Goal: Task Accomplishment & Management: Use online tool/utility

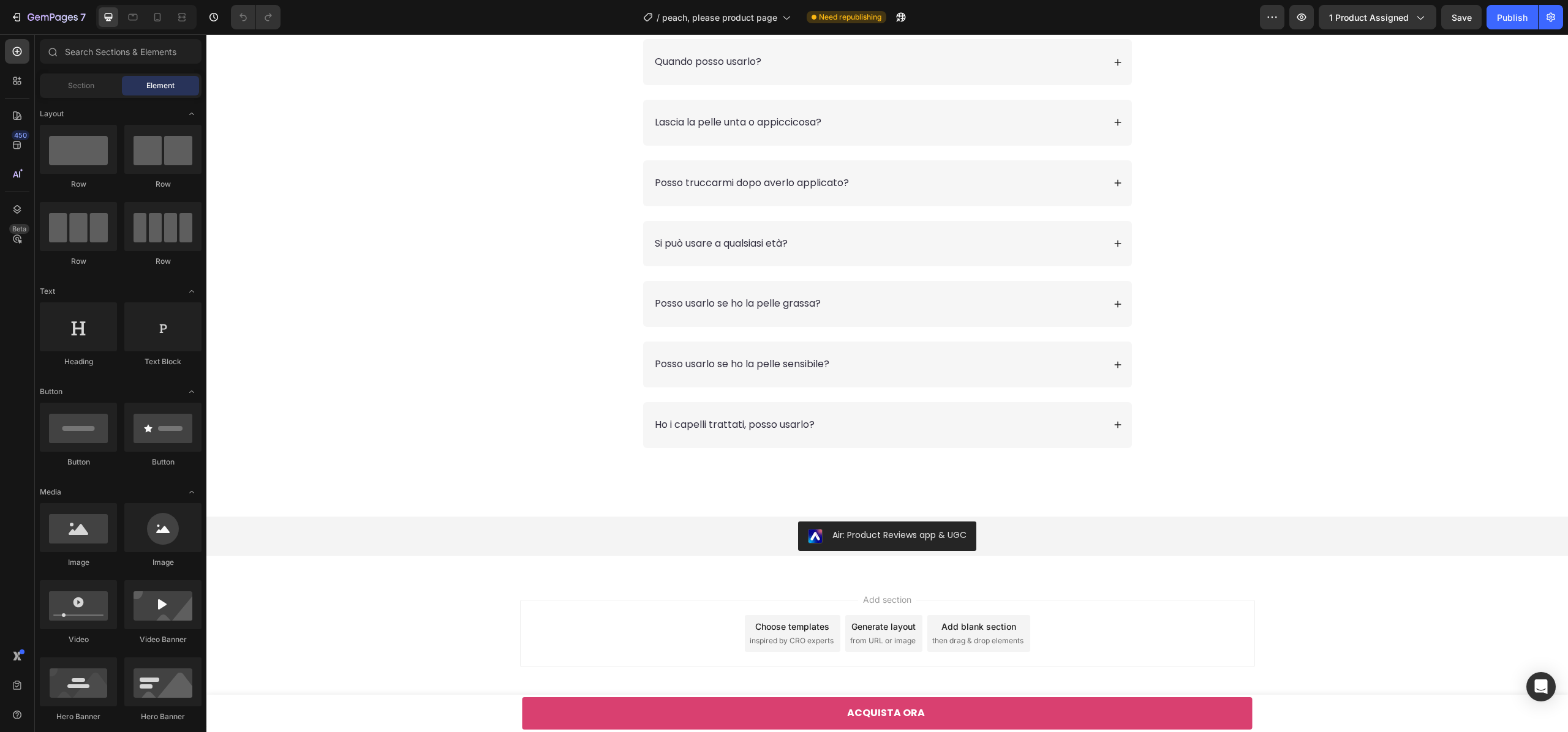
scroll to position [4662, 0]
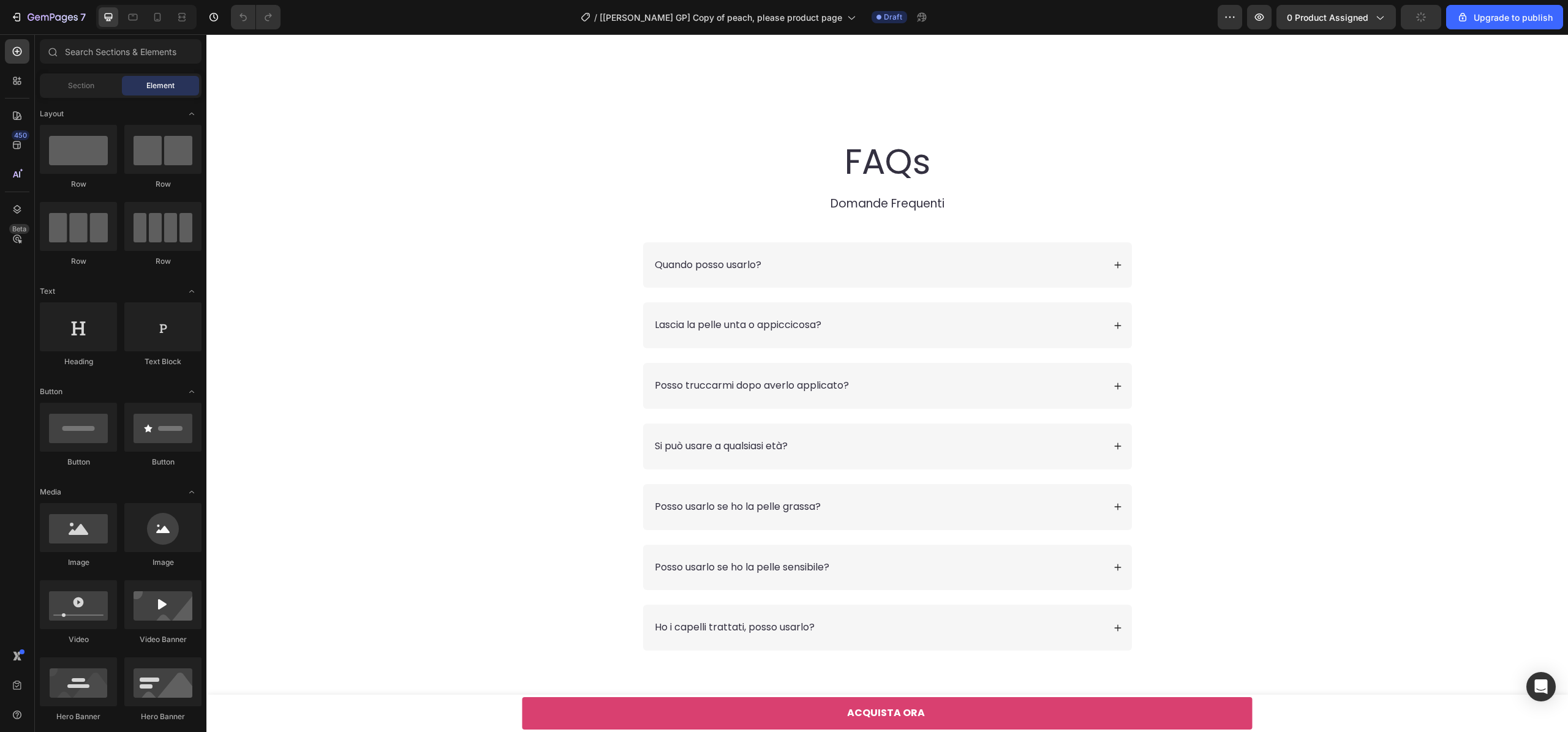
scroll to position [5896, 0]
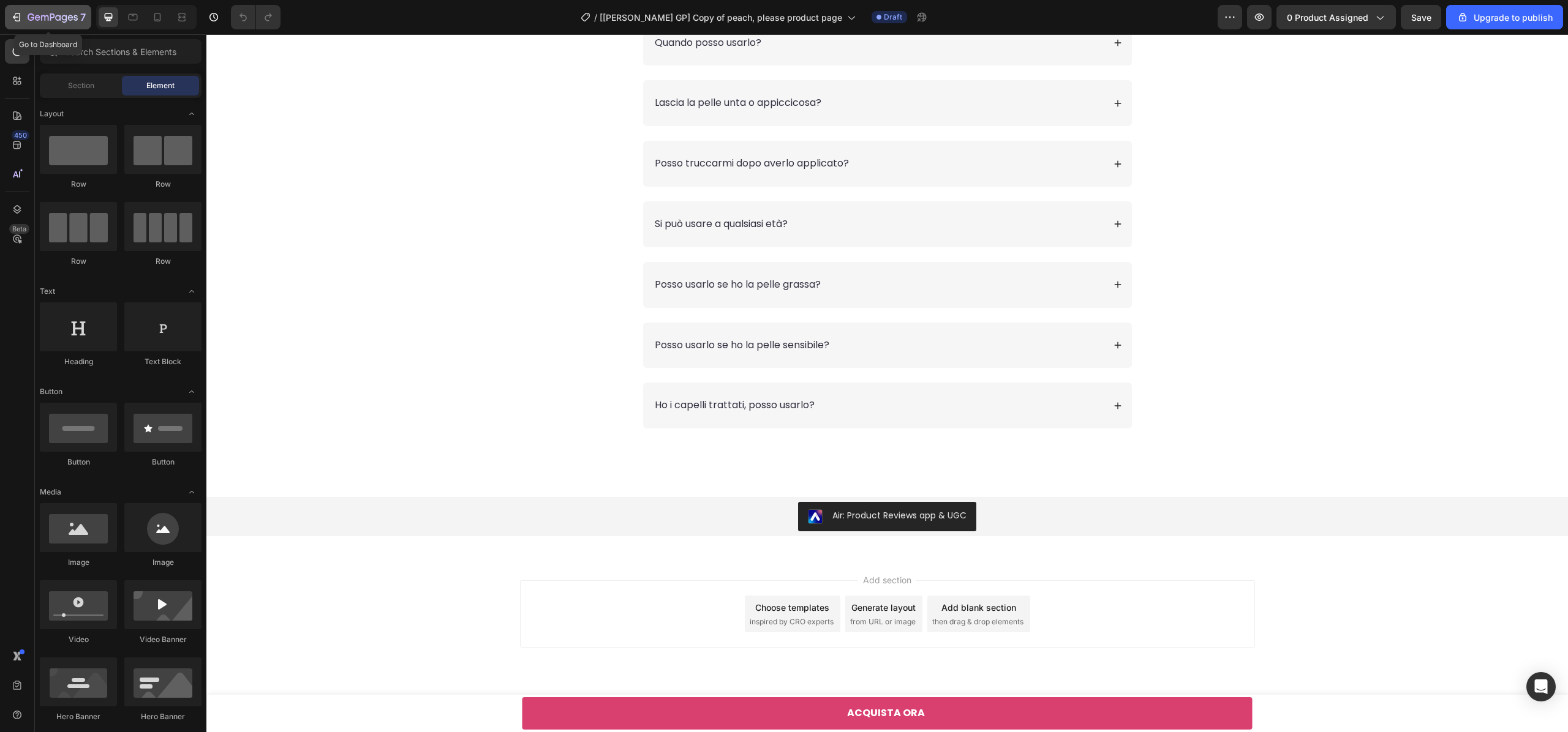
click at [10, 16] on button "7" at bounding box center [48, 17] width 87 height 25
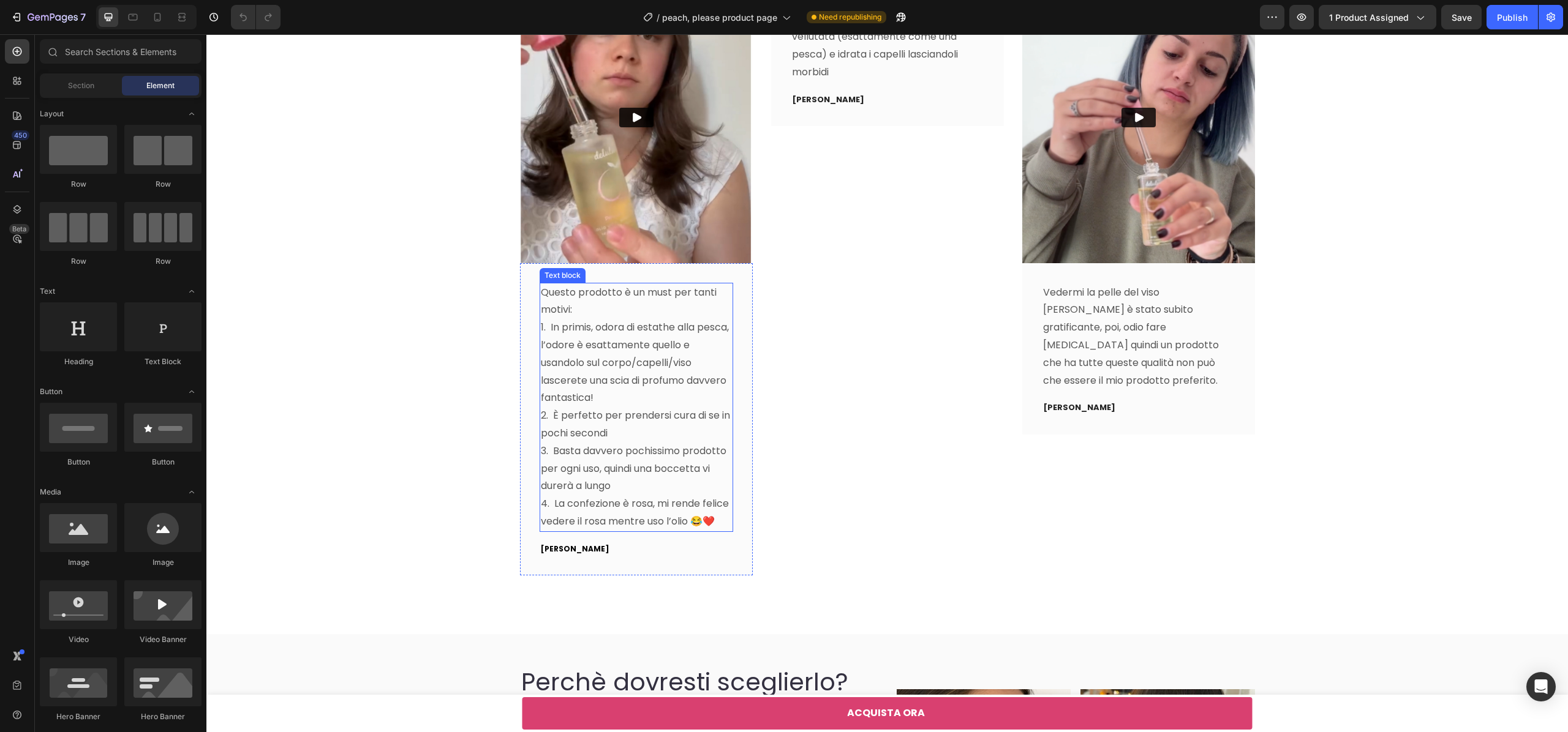
scroll to position [3047, 0]
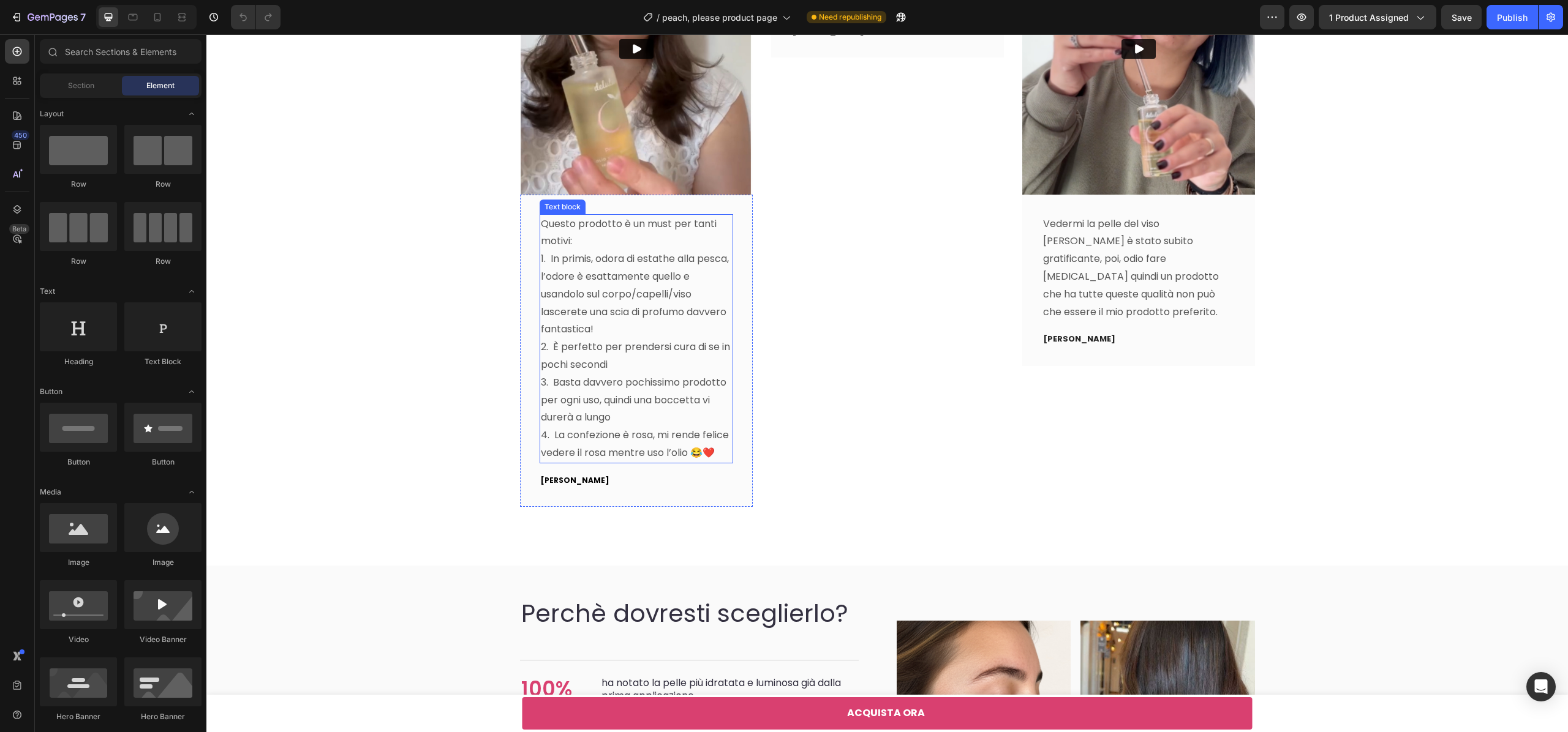
click at [608, 289] on p "1. In primis, odora di estathe alla pesca, l’odore è esattamente quello e usand…" at bounding box center [636, 295] width 191 height 88
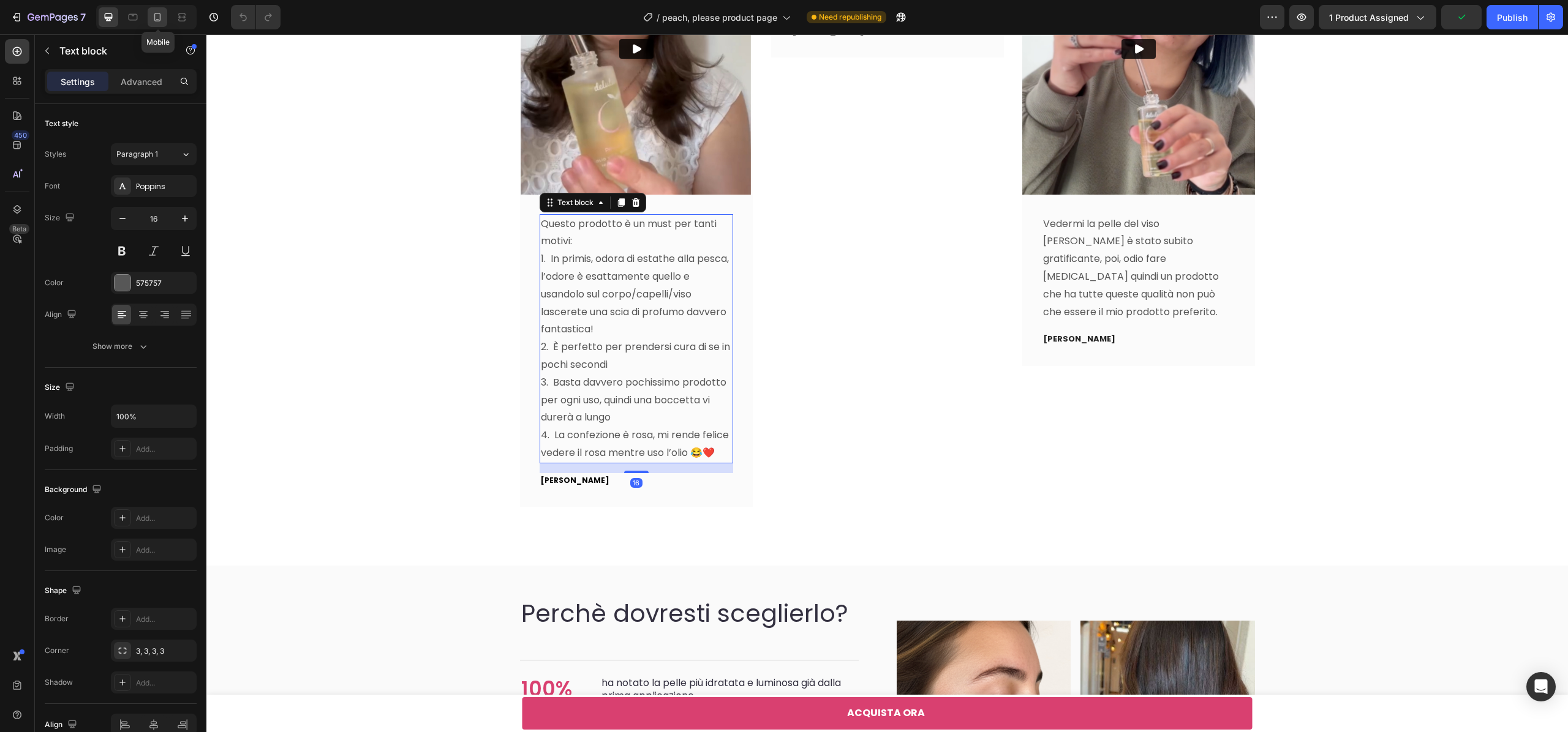
click at [160, 19] on icon at bounding box center [158, 17] width 12 height 12
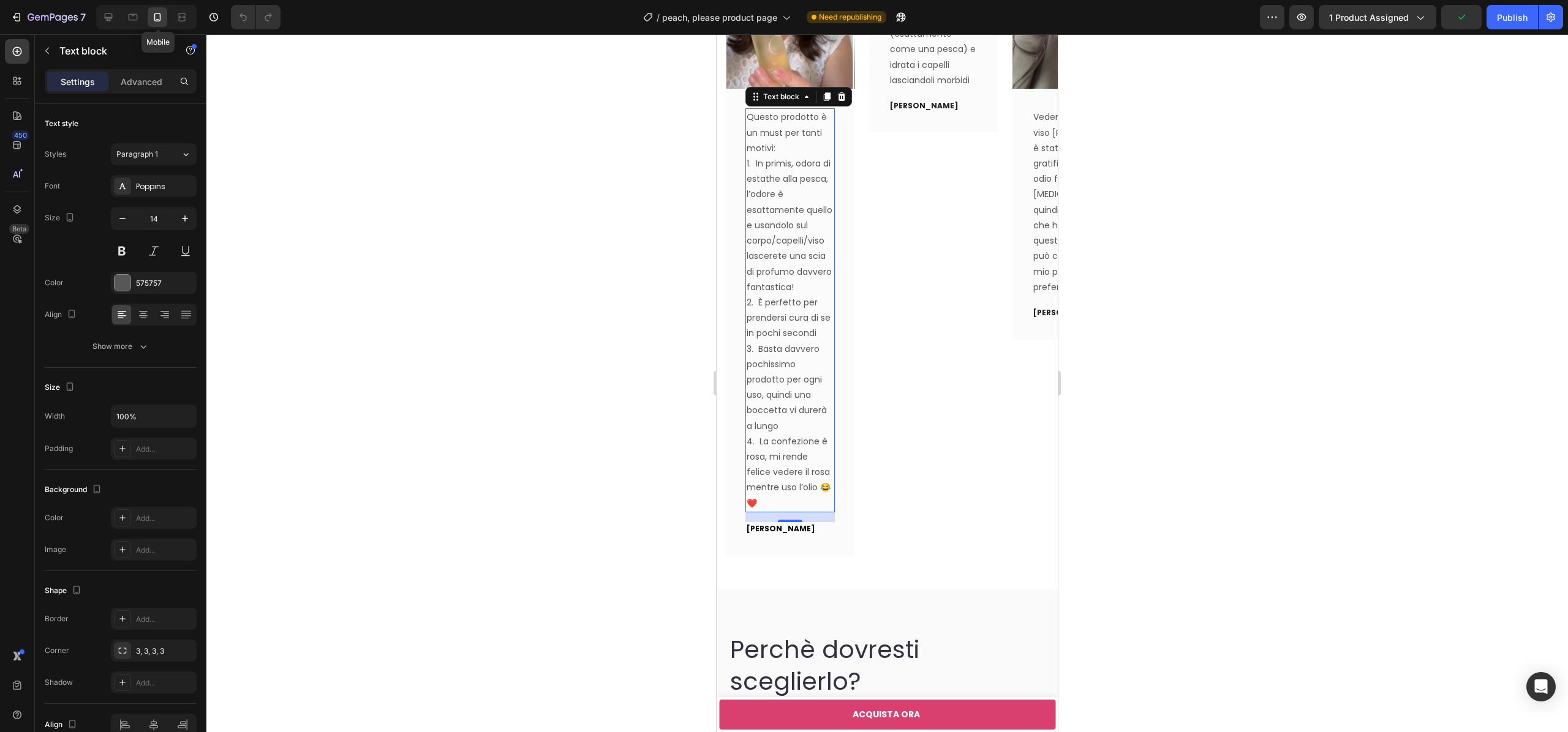
scroll to position [3052, 0]
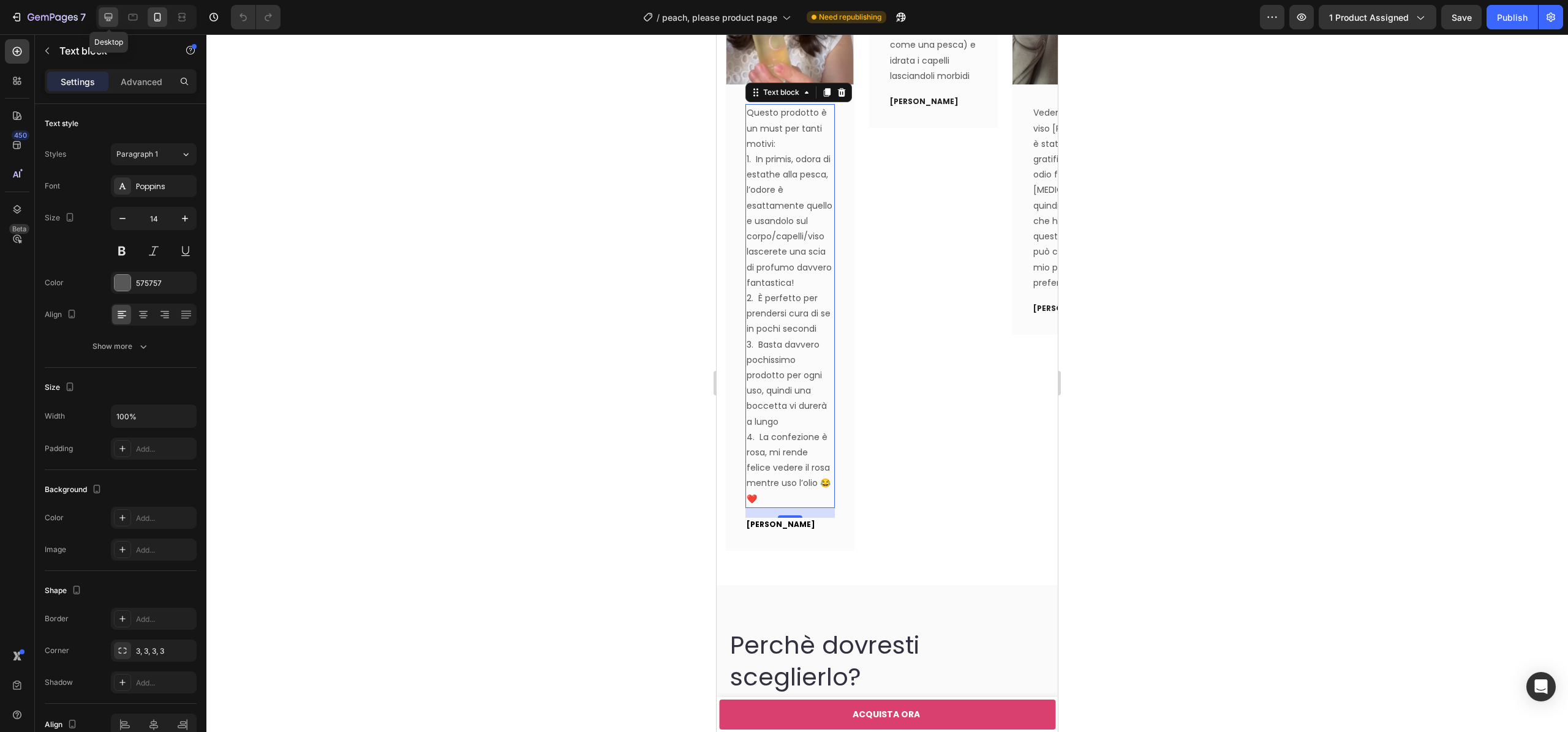
click at [107, 14] on icon at bounding box center [109, 17] width 12 height 12
type input "16"
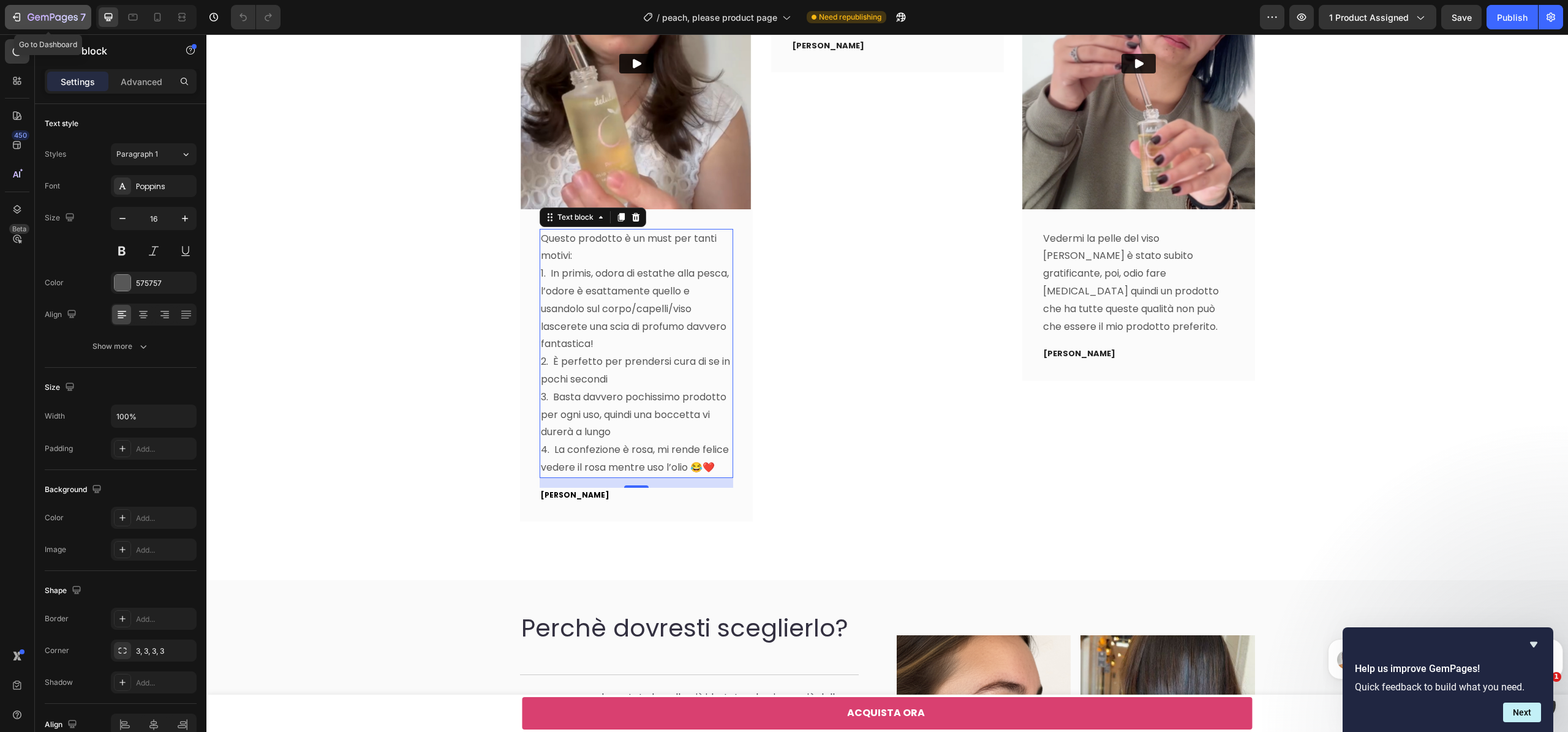
click at [17, 18] on icon "button" at bounding box center [17, 17] width 12 height 12
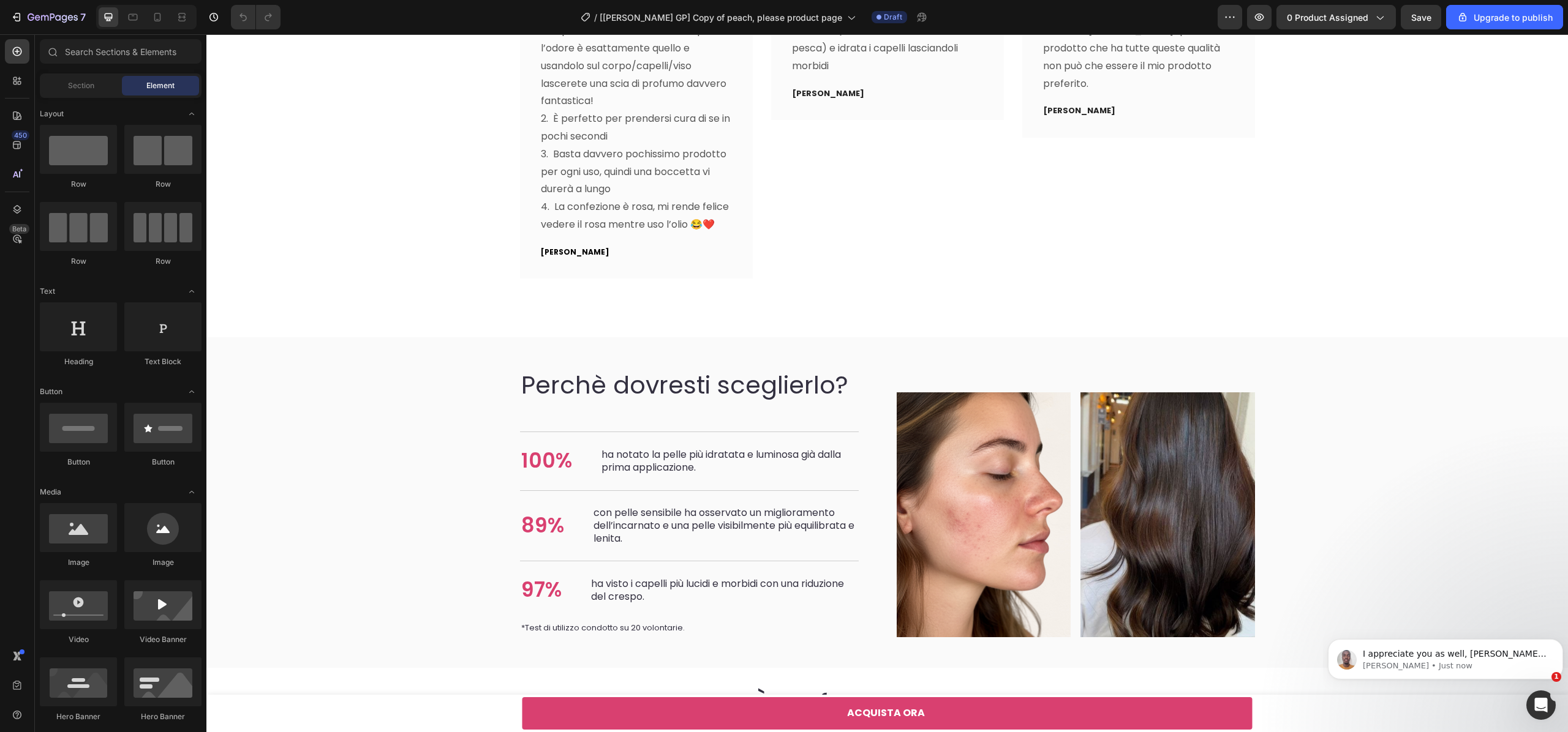
scroll to position [3238, 0]
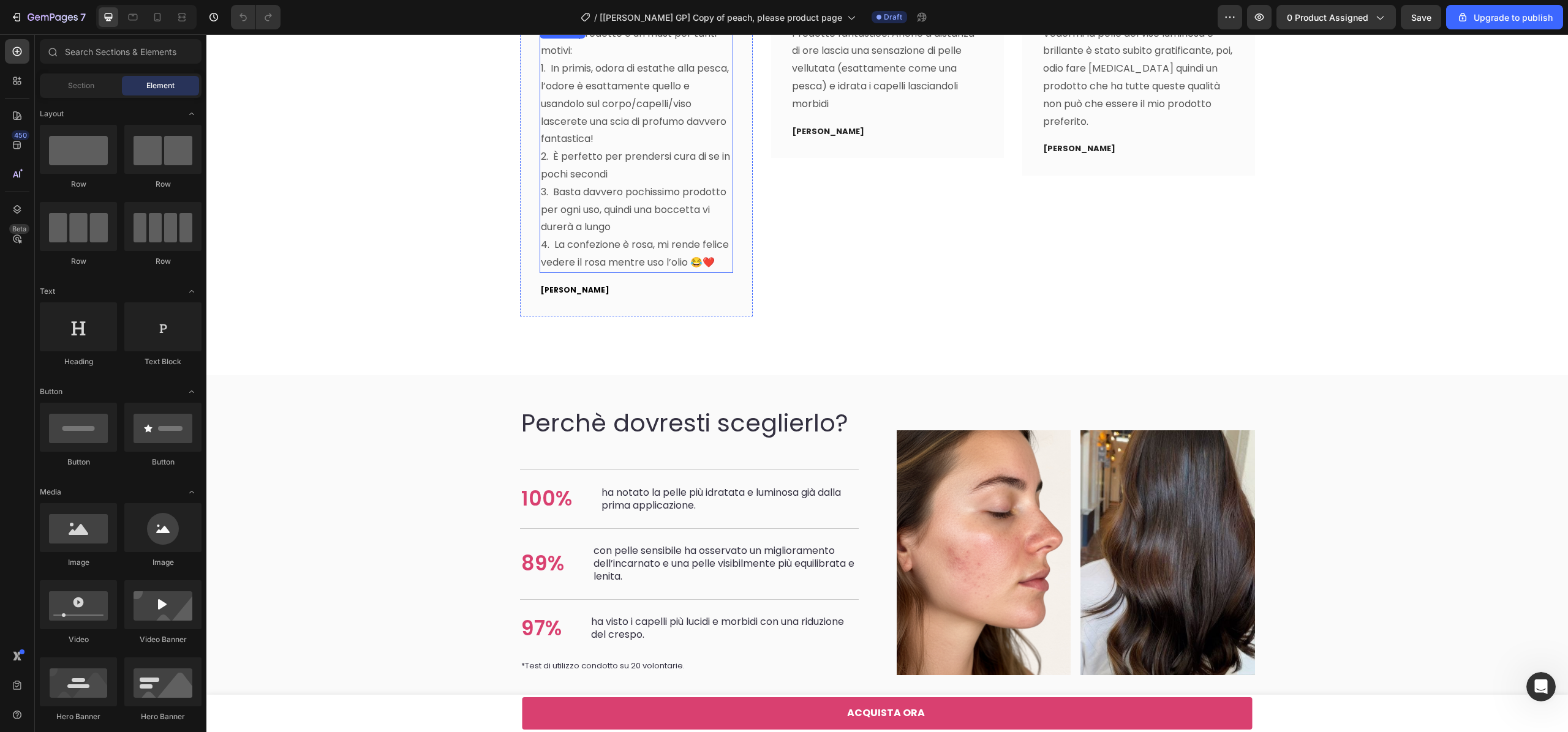
click at [594, 230] on p "3. Basta davvero pochissimo prodotto per ogni uso, quindi una boccetta vi durer…" at bounding box center [636, 210] width 191 height 53
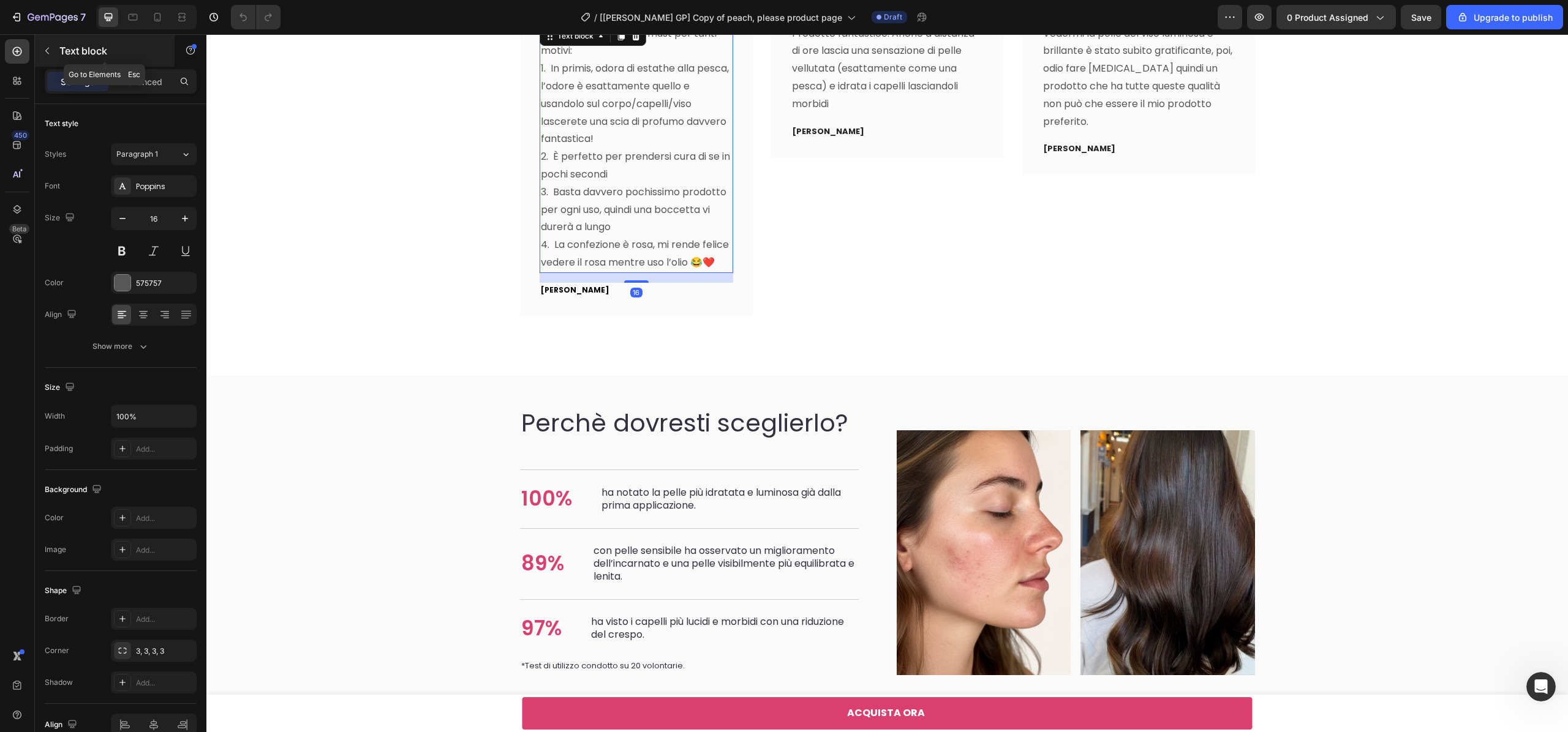
click at [116, 53] on p "Text block" at bounding box center [111, 51] width 104 height 15
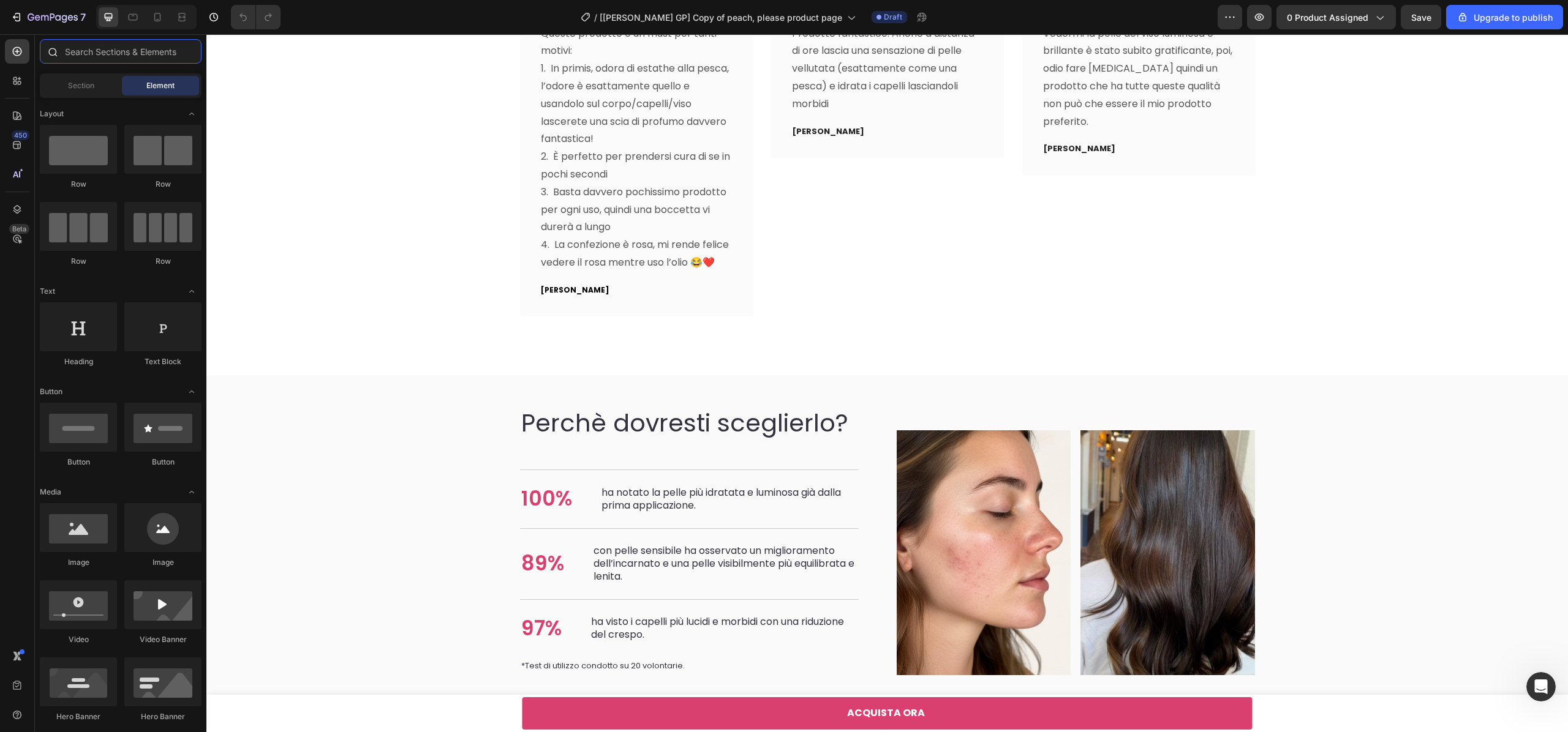
click at [93, 50] on input "text" at bounding box center [120, 51] width 162 height 25
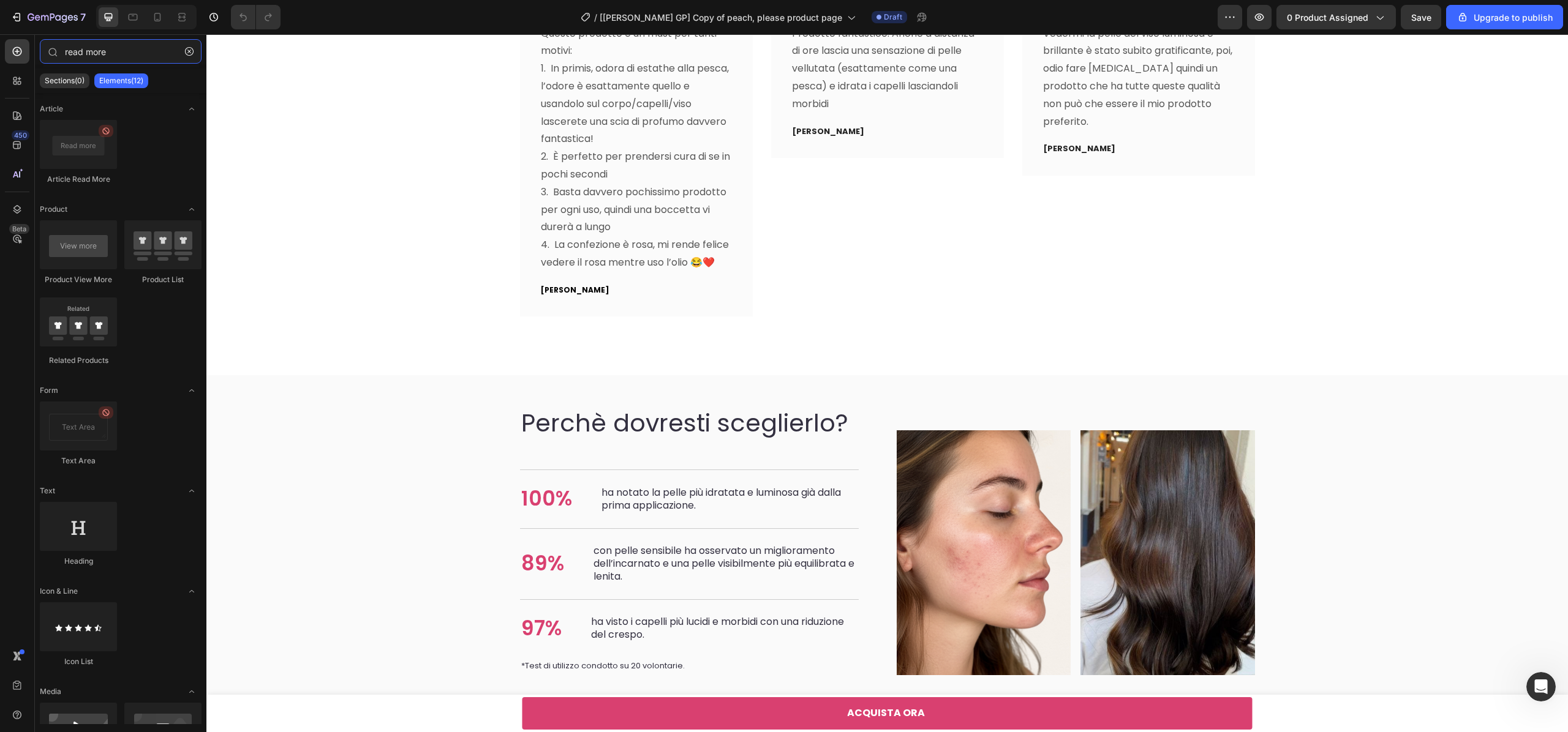
type input "read more"
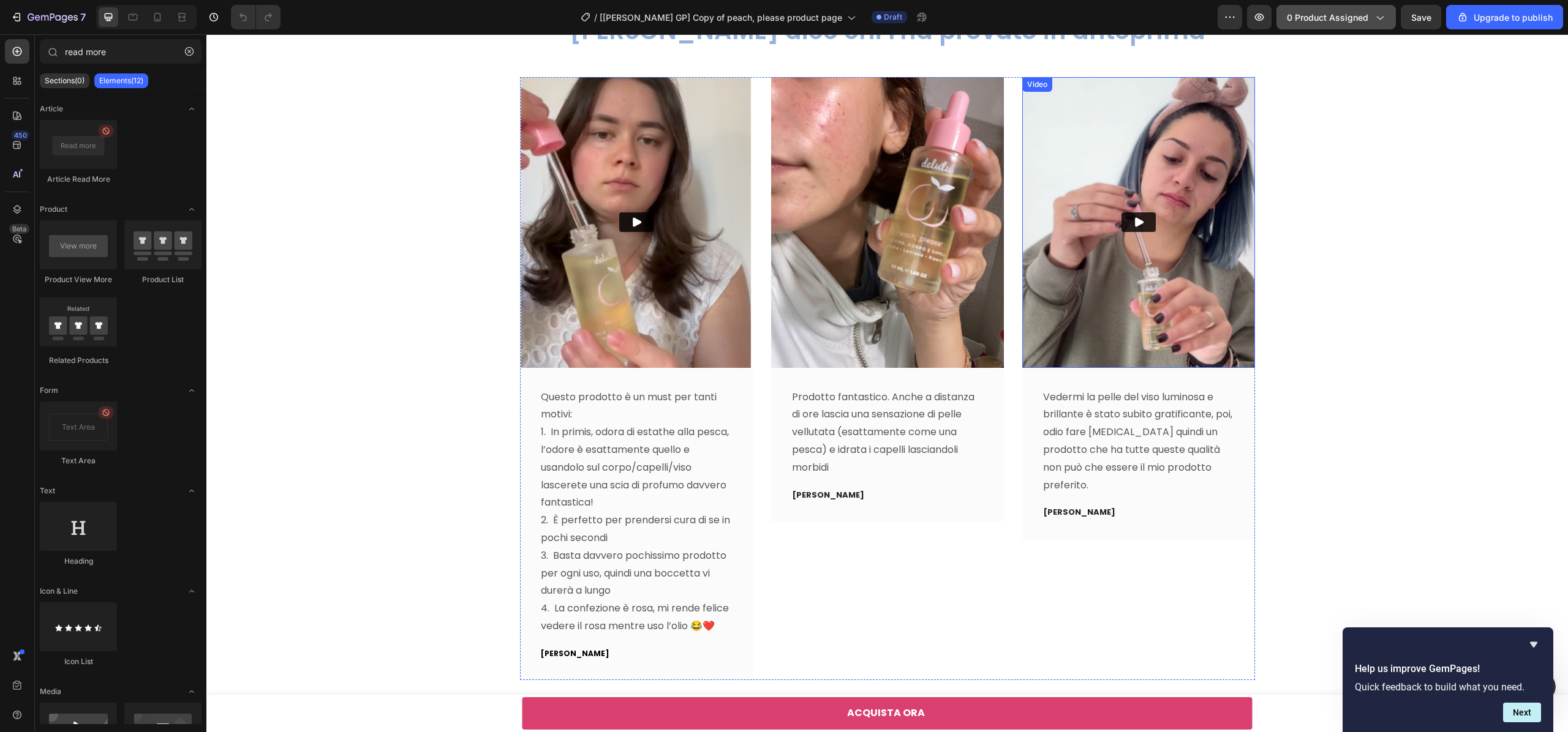
scroll to position [2874, 0]
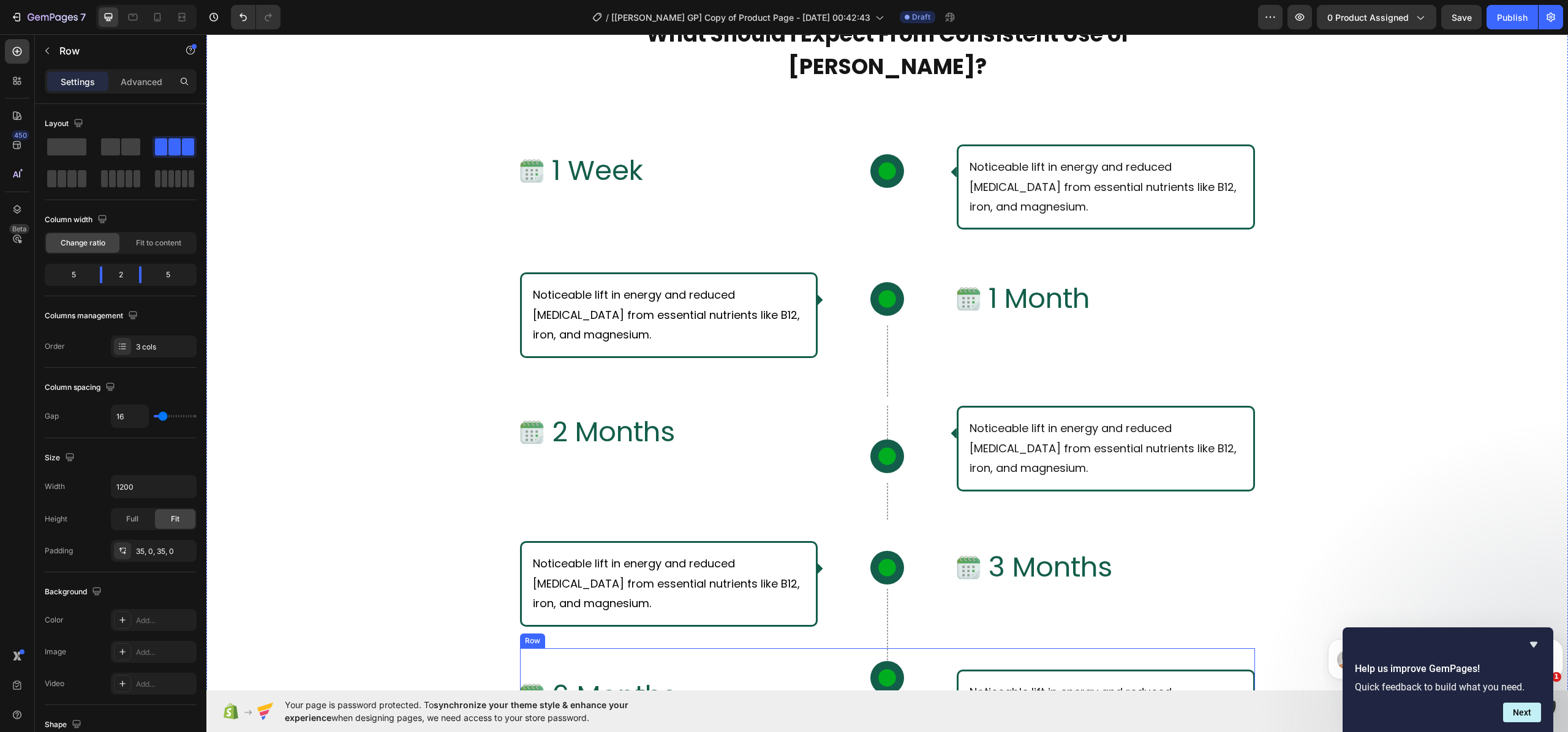
scroll to position [4886, 0]
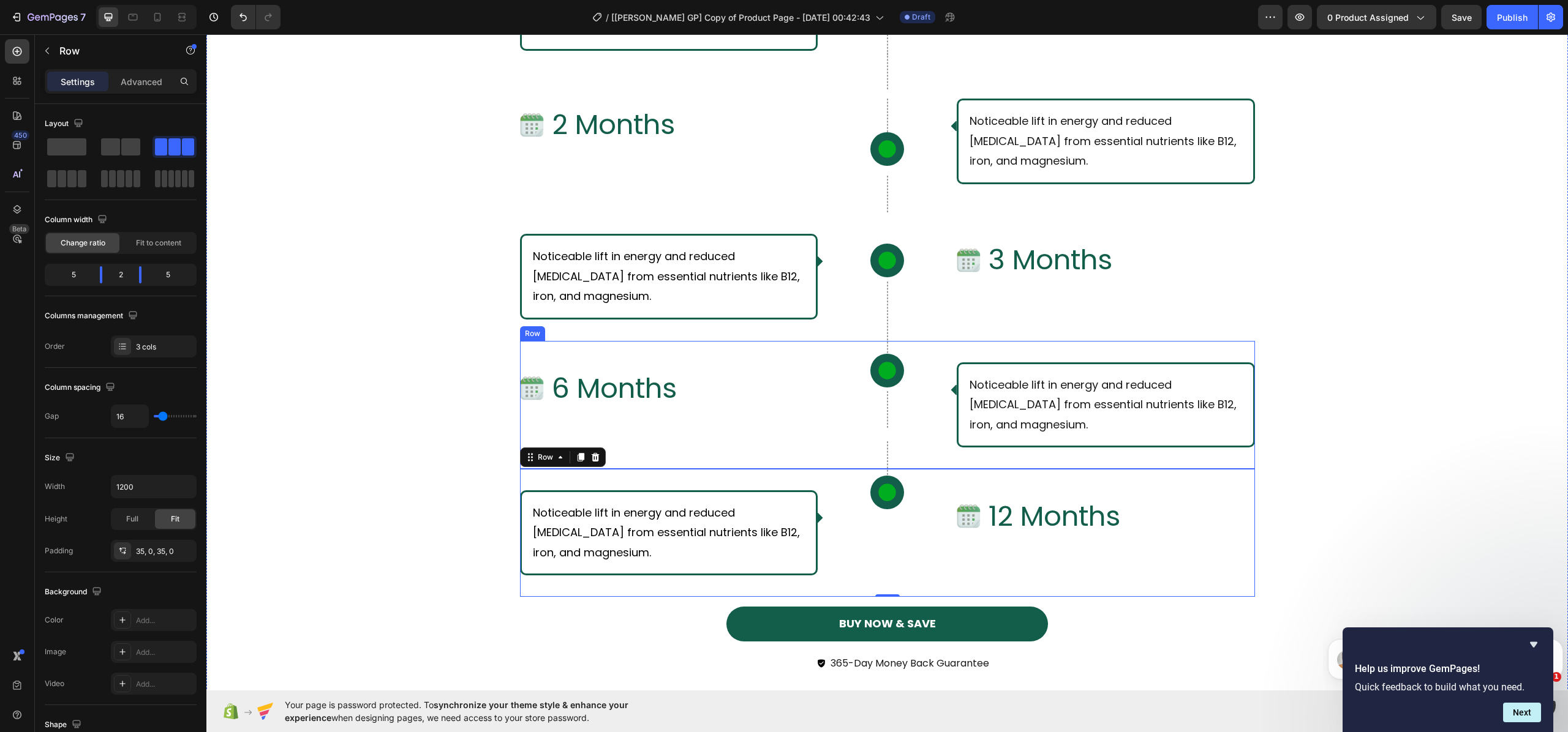
click at [875, 433] on div "Row Icon Row Row" at bounding box center [887, 405] width 119 height 85
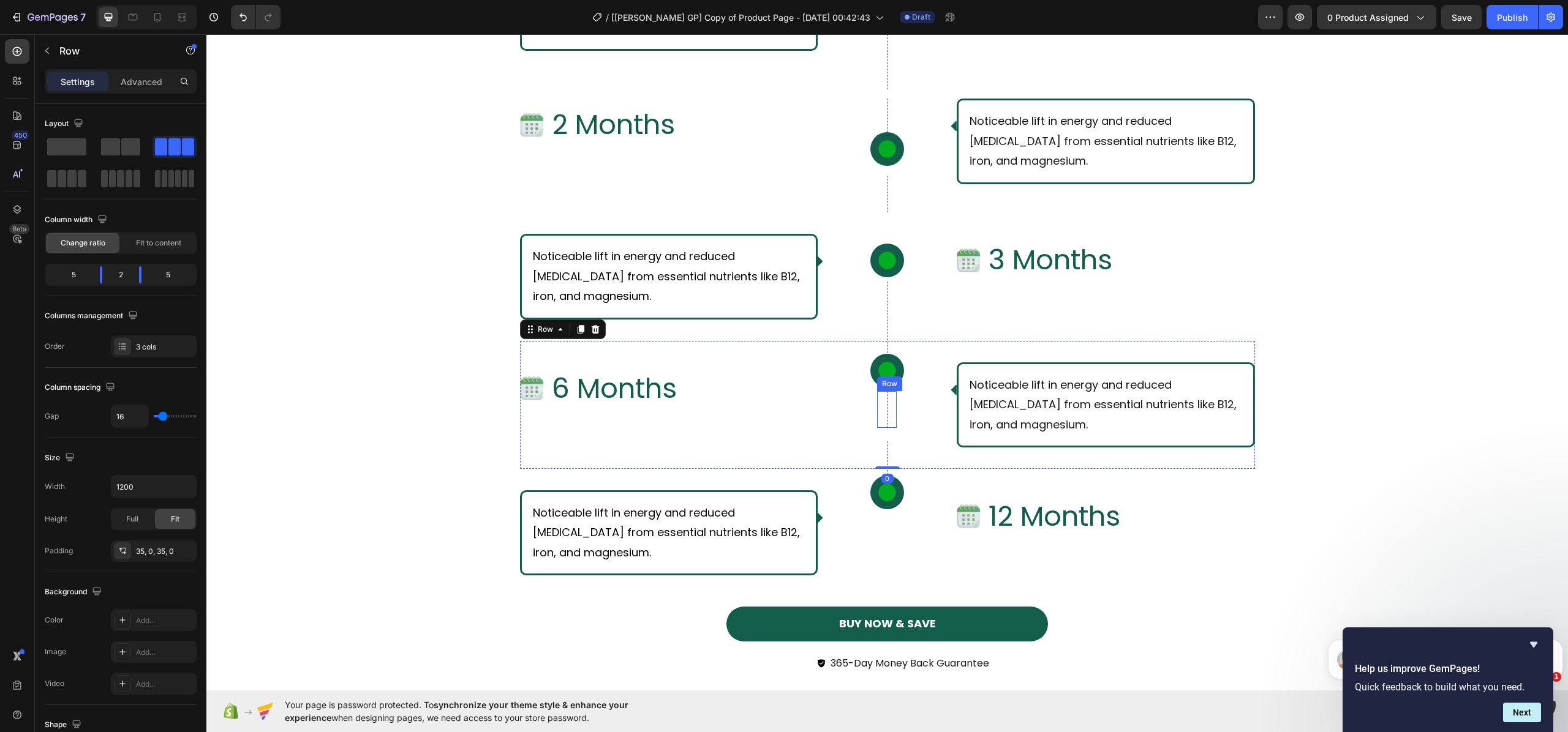
click at [877, 422] on div "Row" at bounding box center [887, 410] width 19 height 37
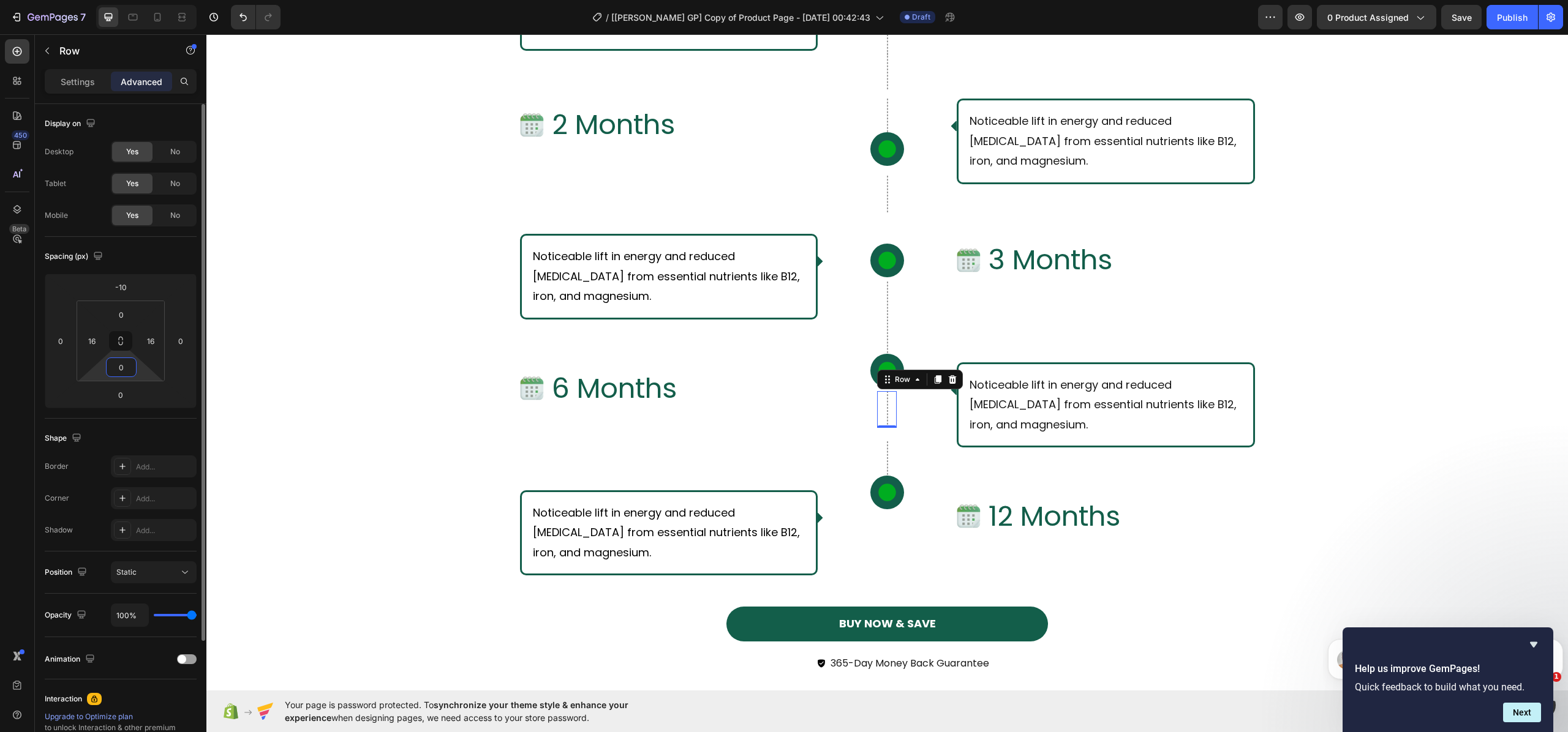
click at [129, 367] on input "0" at bounding box center [121, 367] width 25 height 18
type input "1"
click at [129, 385] on div "0" at bounding box center [121, 395] width 31 height 19
type input "0"
click at [117, 389] on input "0" at bounding box center [121, 394] width 25 height 18
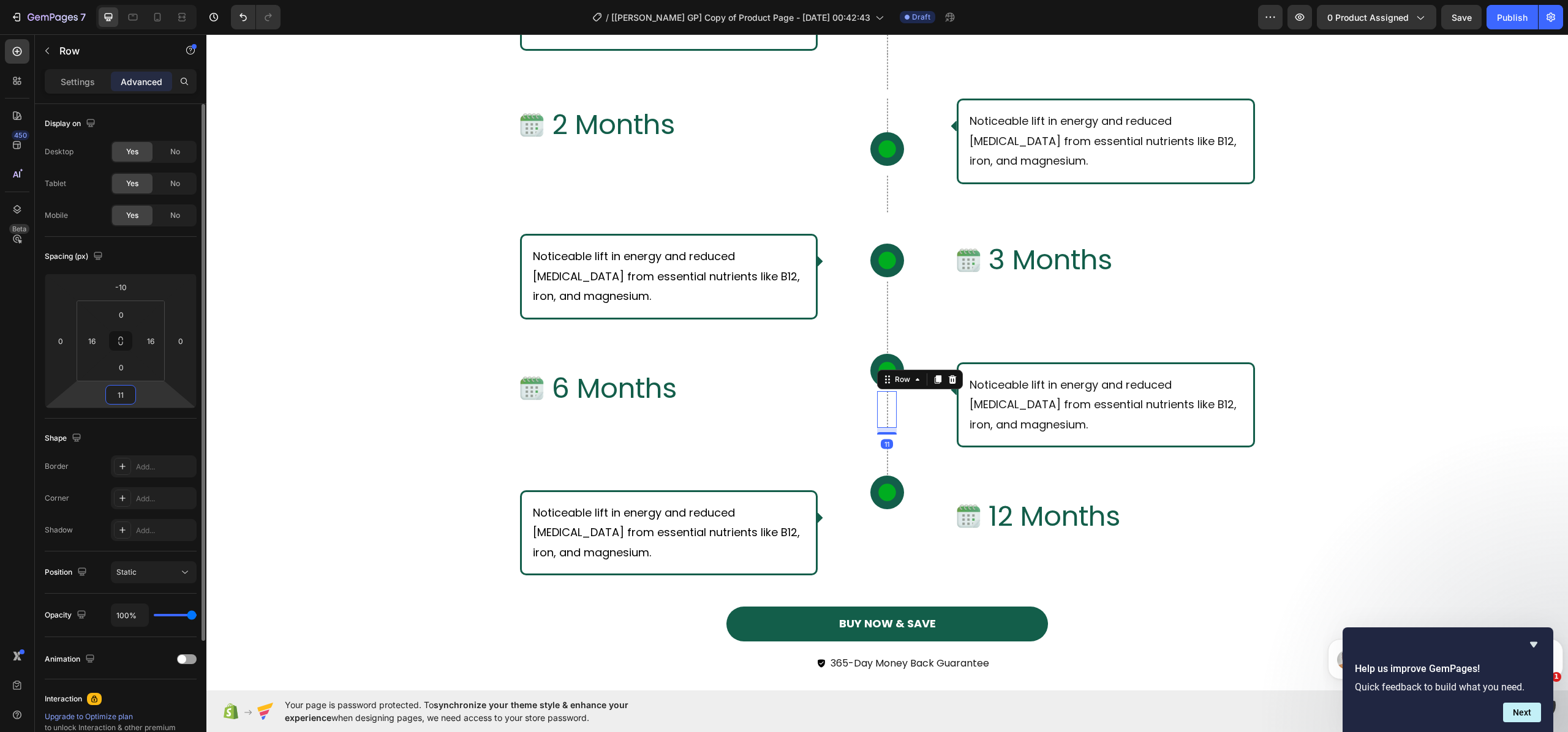
type input "1"
type input "0"
click at [286, 407] on div "What Should I Expect From Consistent Use of [PERSON_NAME]? Text Block Row Row I…" at bounding box center [887, 204] width 1362 height 989
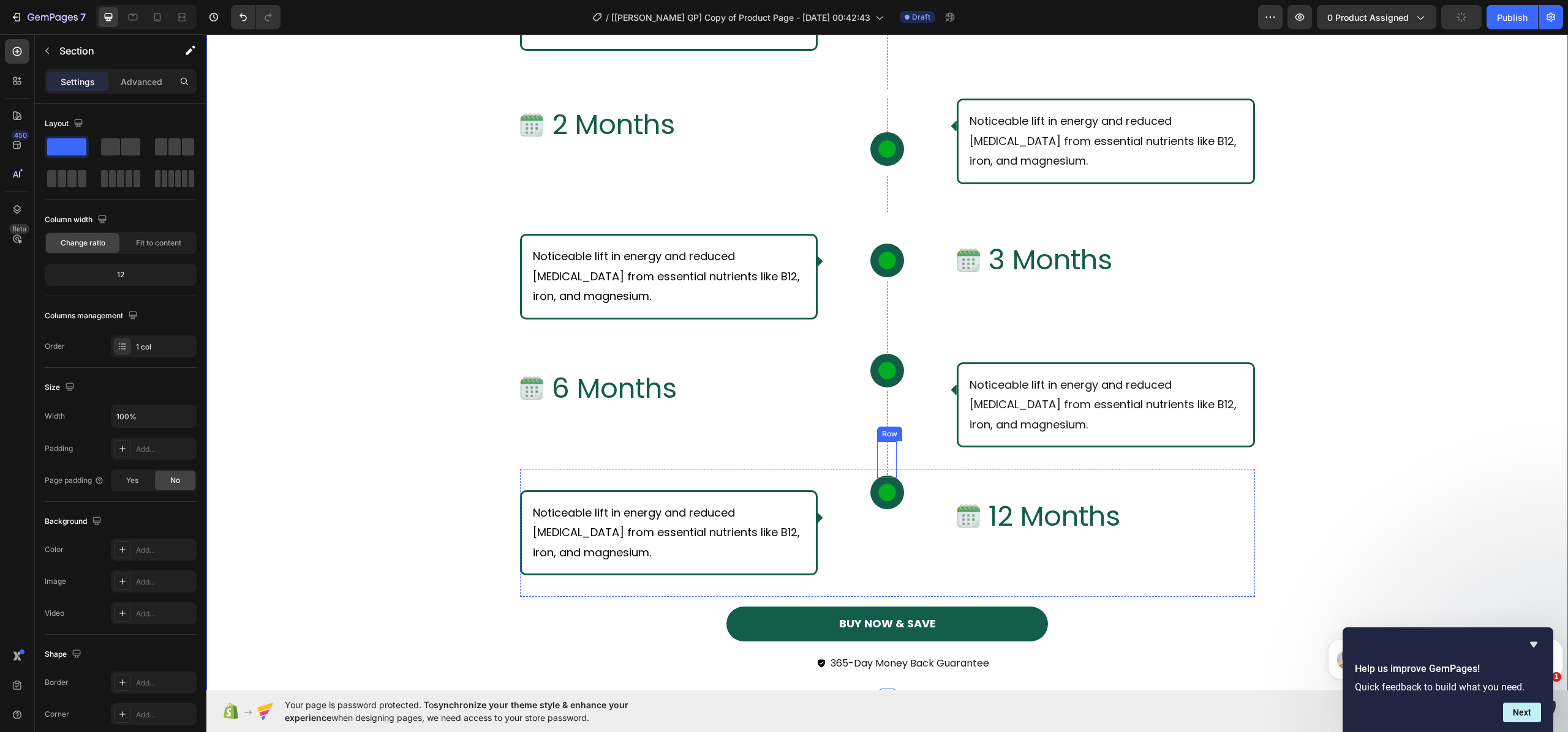
click at [877, 456] on div "Row" at bounding box center [887, 460] width 19 height 37
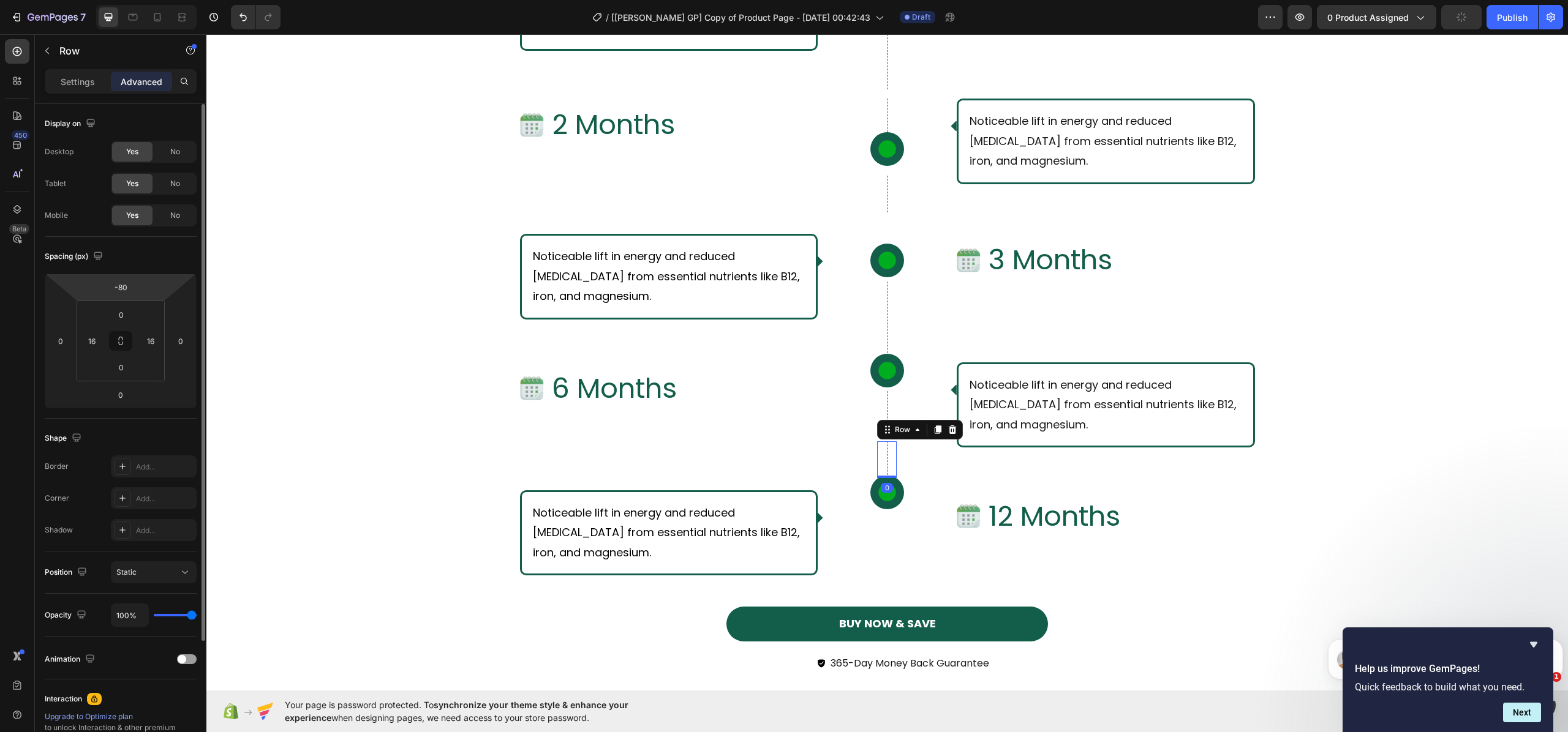
click at [136, 0] on html "7 Version history / [[PERSON_NAME] GP] Copy of Product Page - [DATE] 00:42:43 D…" at bounding box center [784, 0] width 1568 height 0
click at [135, 286] on div "-80" at bounding box center [121, 287] width 31 height 19
click at [125, 283] on input "-80" at bounding box center [121, 287] width 25 height 18
type input "-8"
type input "-85"
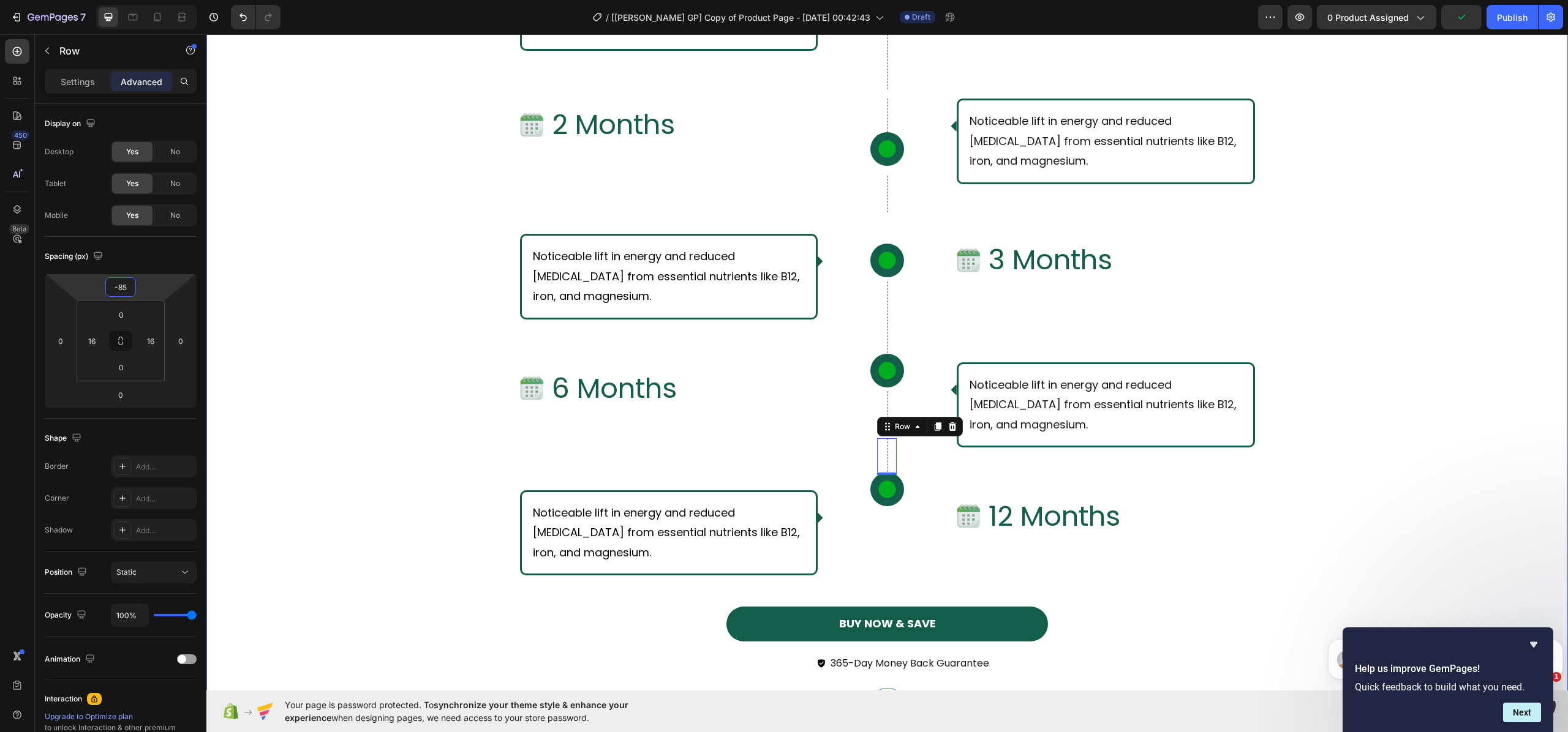
click at [398, 416] on div "What Should I Expect From Consistent Use of [PERSON_NAME]? Text Block Row Row I…" at bounding box center [887, 204] width 1362 height 989
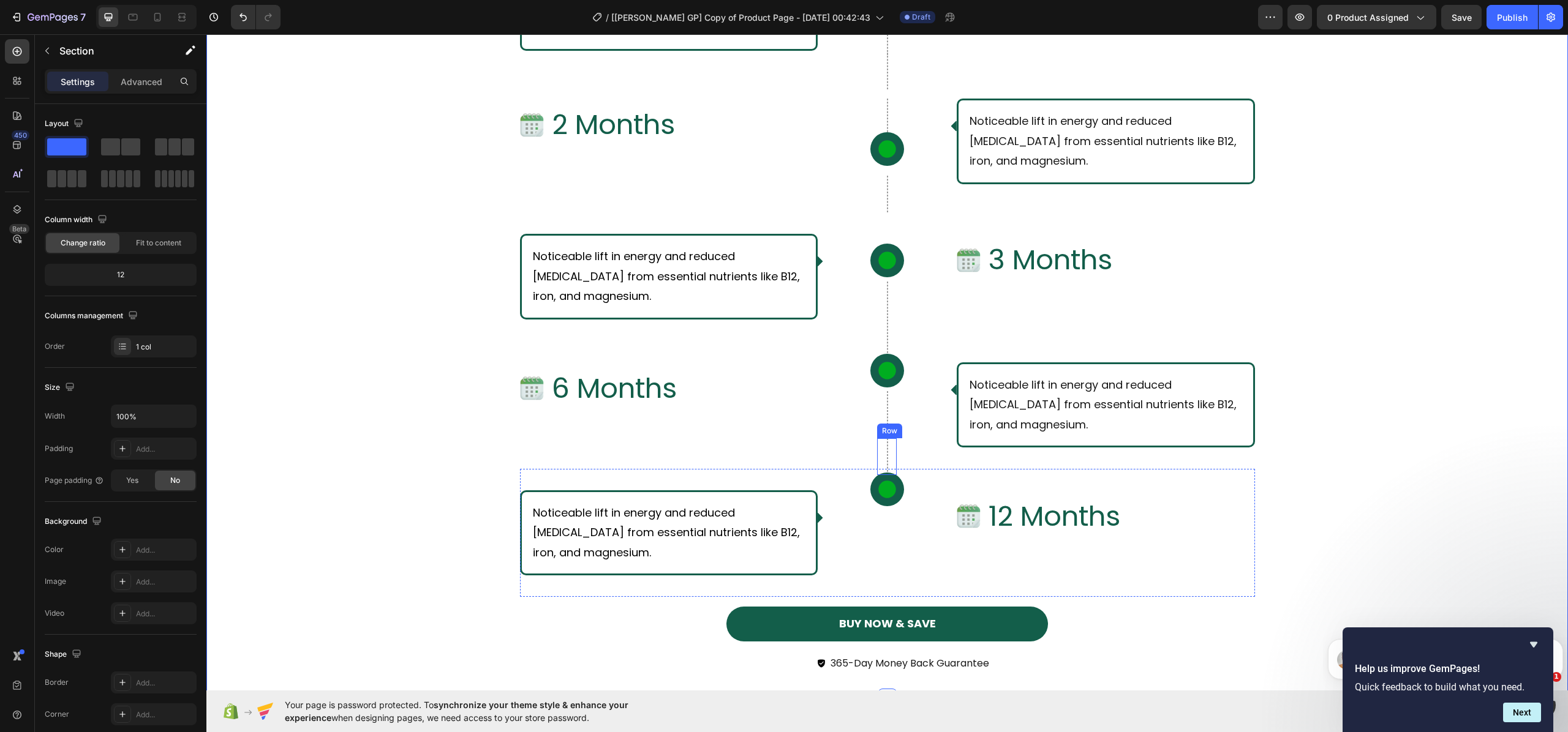
click at [877, 450] on div "Row" at bounding box center [887, 456] width 19 height 37
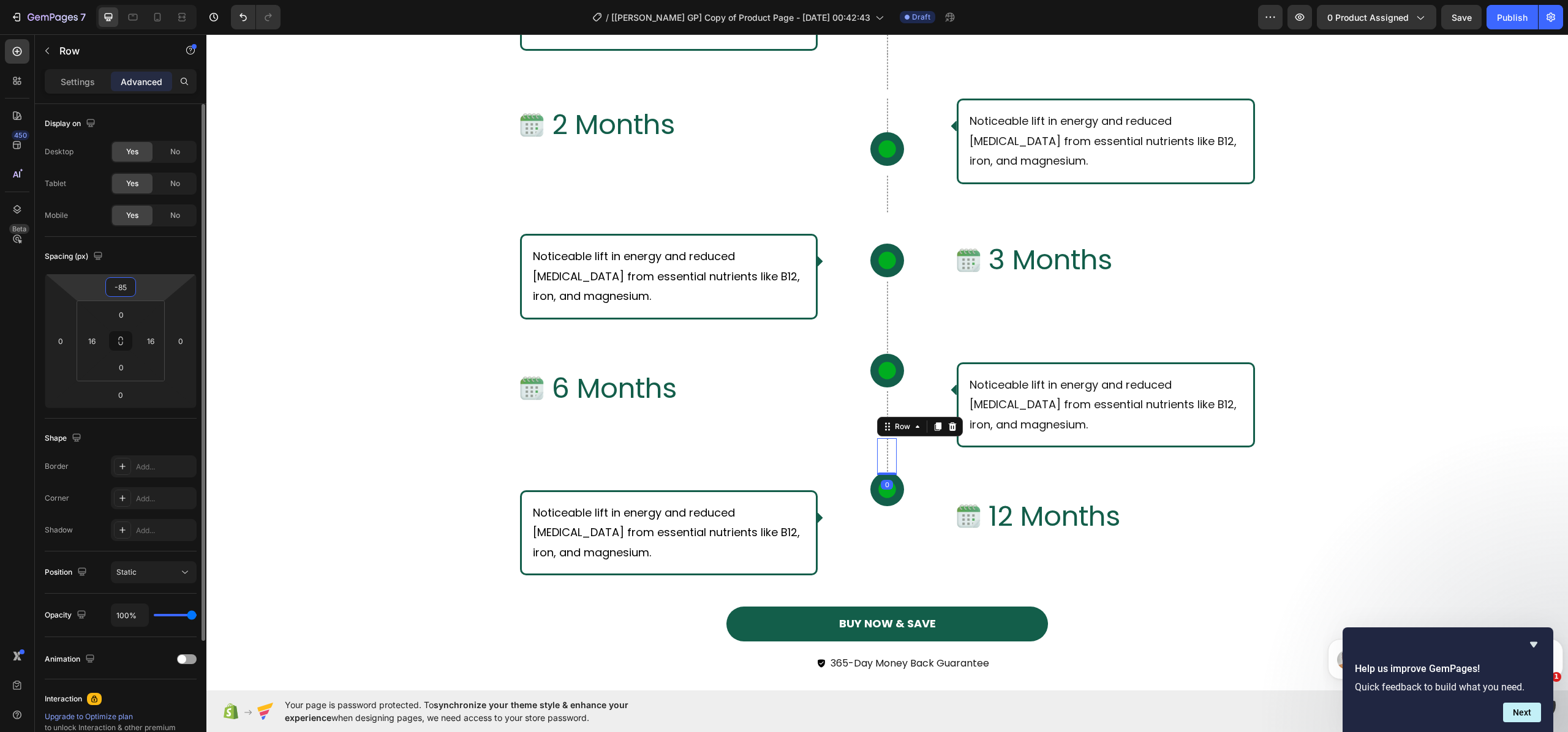
click at [125, 286] on input "-85" at bounding box center [121, 287] width 25 height 18
type input "-90"
click at [378, 373] on div "What Should I Expect From Consistent Use of [PERSON_NAME]? Text Block Row Row I…" at bounding box center [887, 204] width 1362 height 989
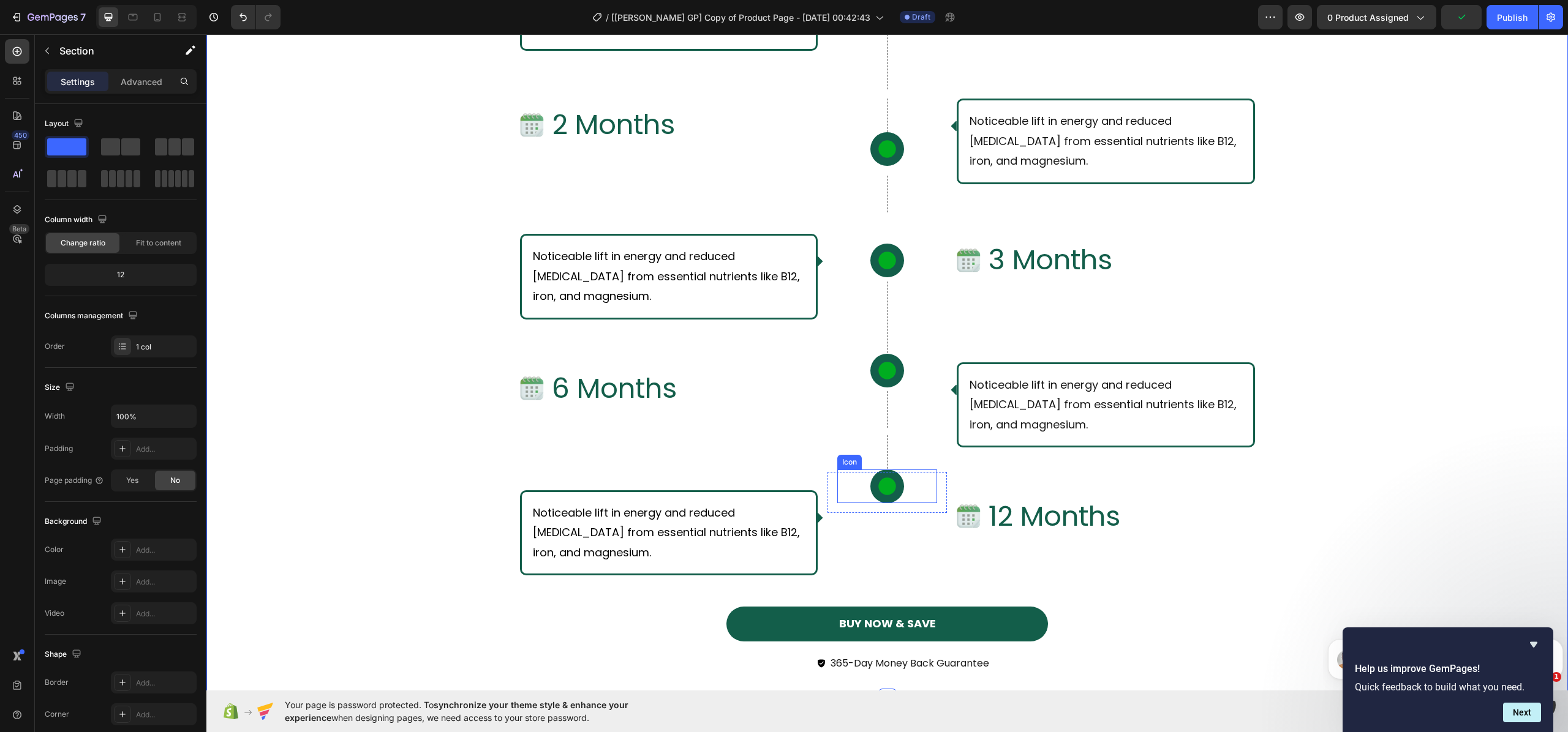
click at [881, 495] on icon at bounding box center [887, 487] width 21 height 21
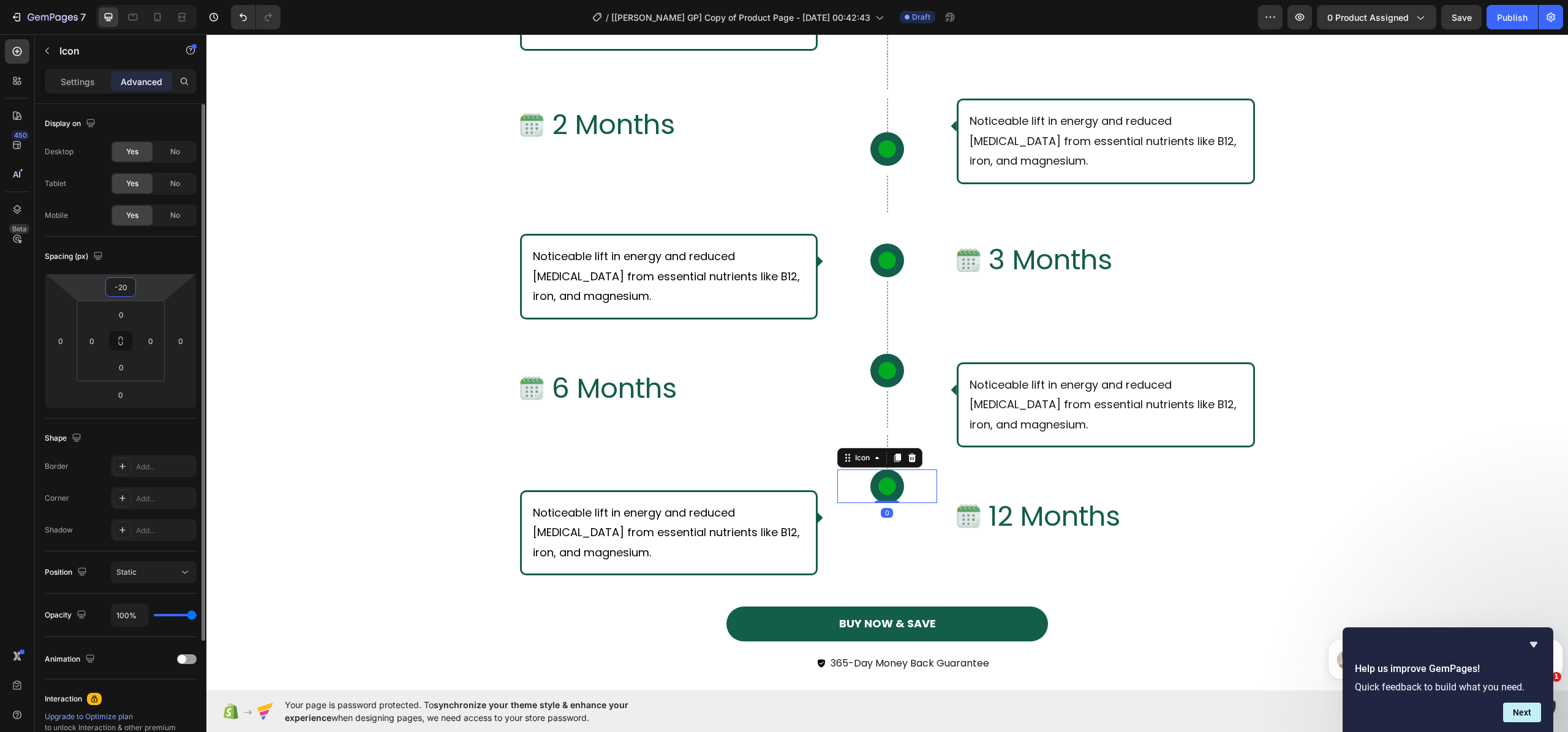
click at [126, 288] on input "-20" at bounding box center [121, 287] width 25 height 18
type input "1"
type input "2"
type input "30"
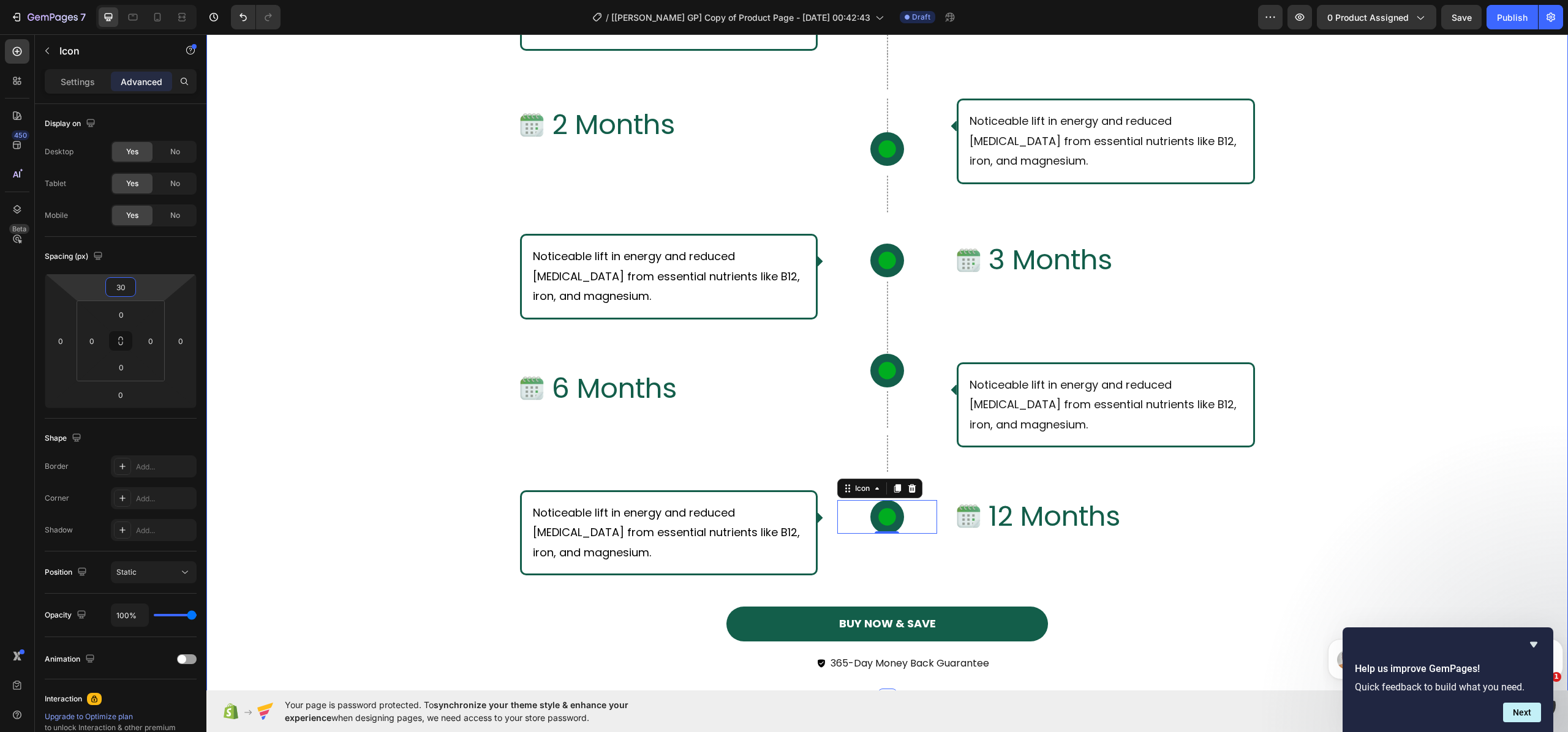
click at [386, 457] on div "What Should I Expect From Consistent Use of [PERSON_NAME]? Text Block Row Row I…" at bounding box center [887, 204] width 1362 height 989
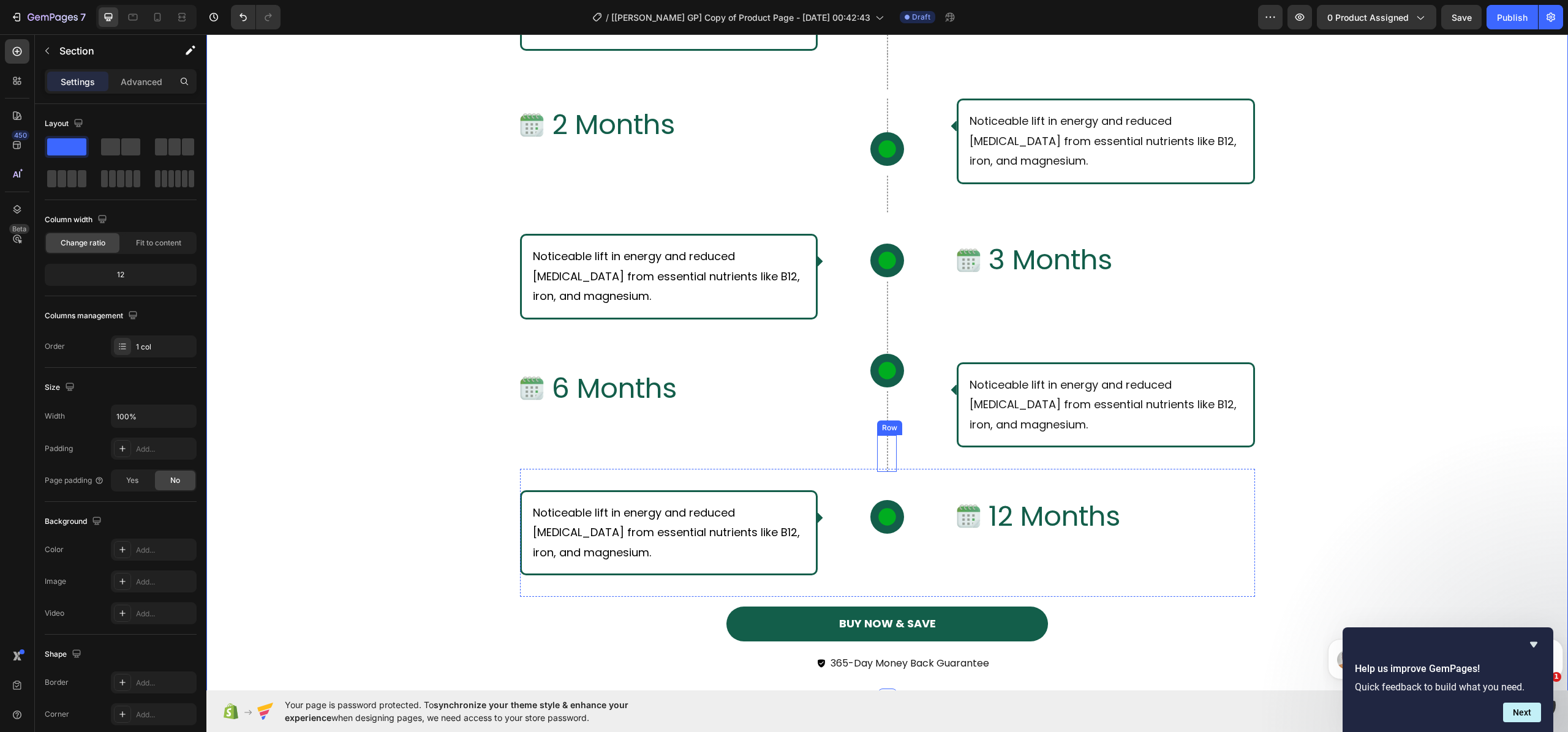
click at [881, 458] on div "Row" at bounding box center [887, 453] width 19 height 37
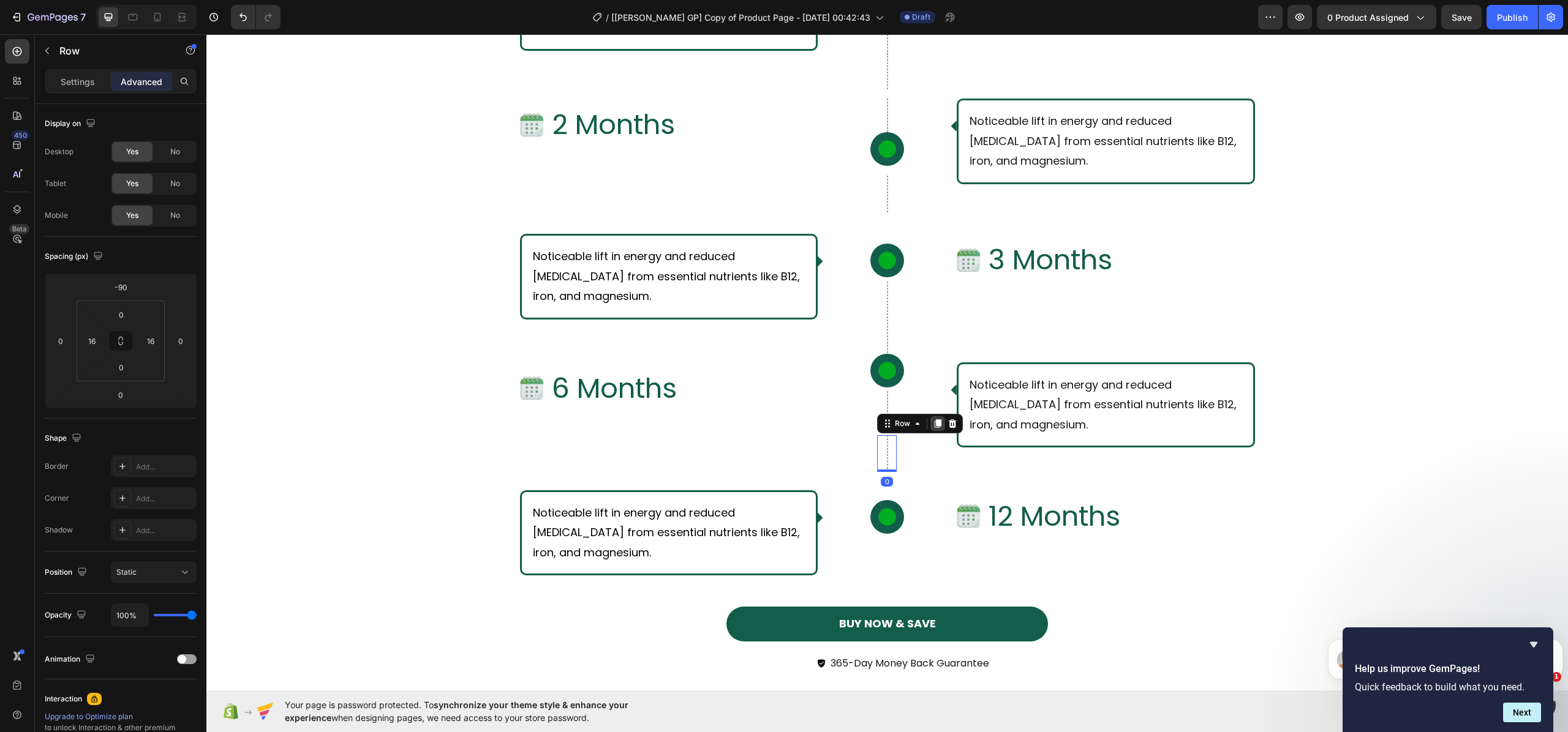
click at [933, 426] on icon at bounding box center [938, 424] width 10 height 10
click at [949, 402] on icon at bounding box center [953, 405] width 8 height 9
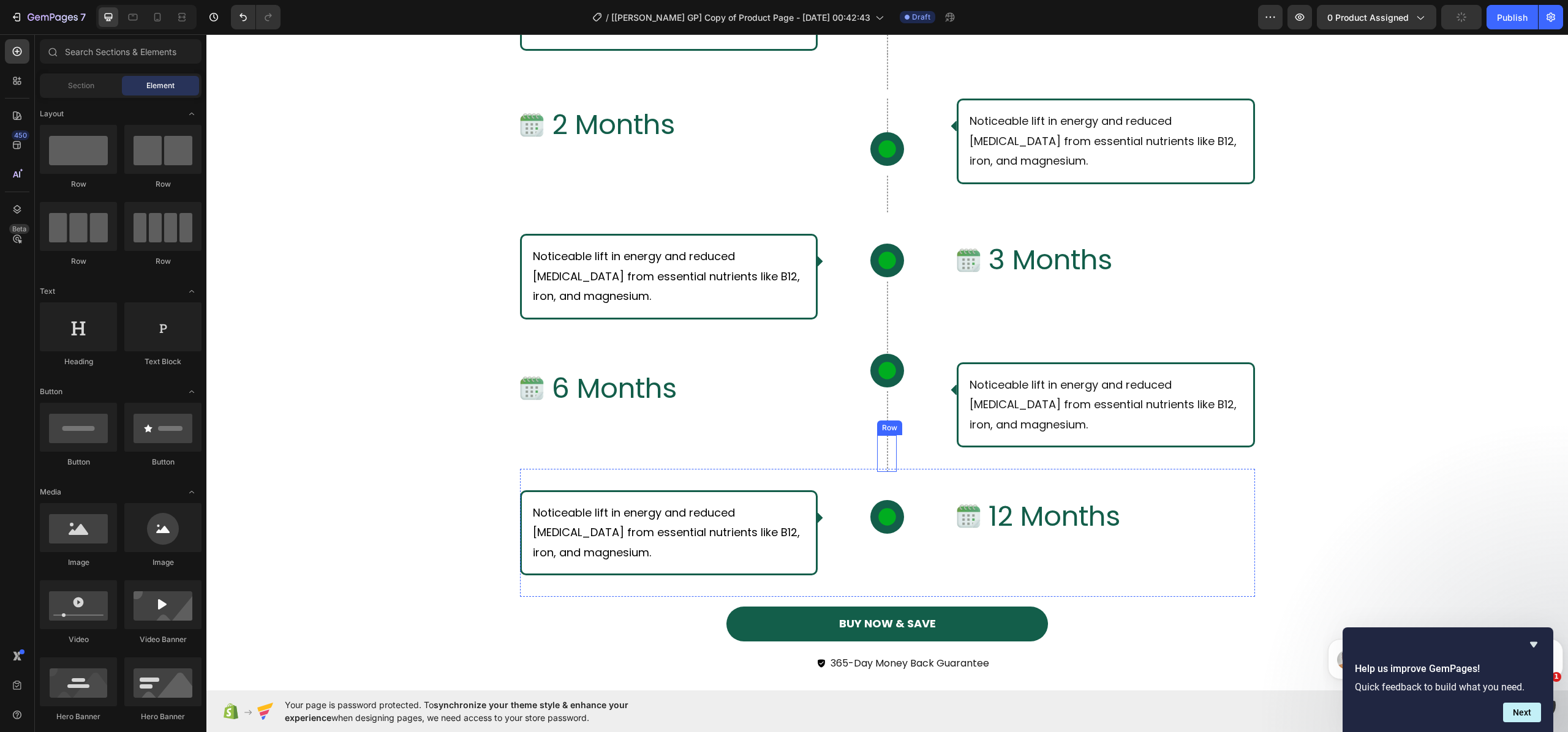
click at [881, 463] on div "Row" at bounding box center [887, 453] width 19 height 37
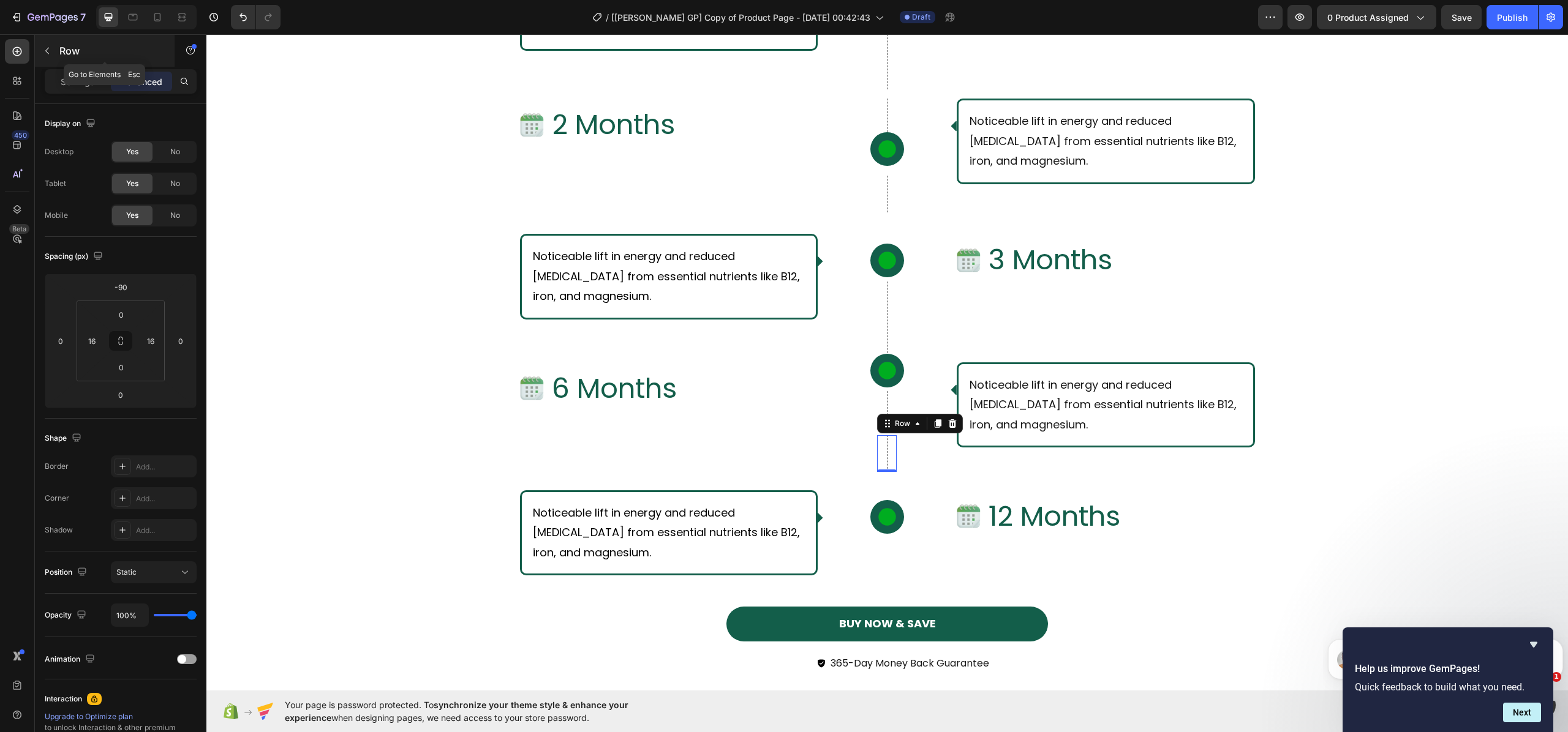
click at [48, 53] on icon "button" at bounding box center [47, 51] width 3 height 7
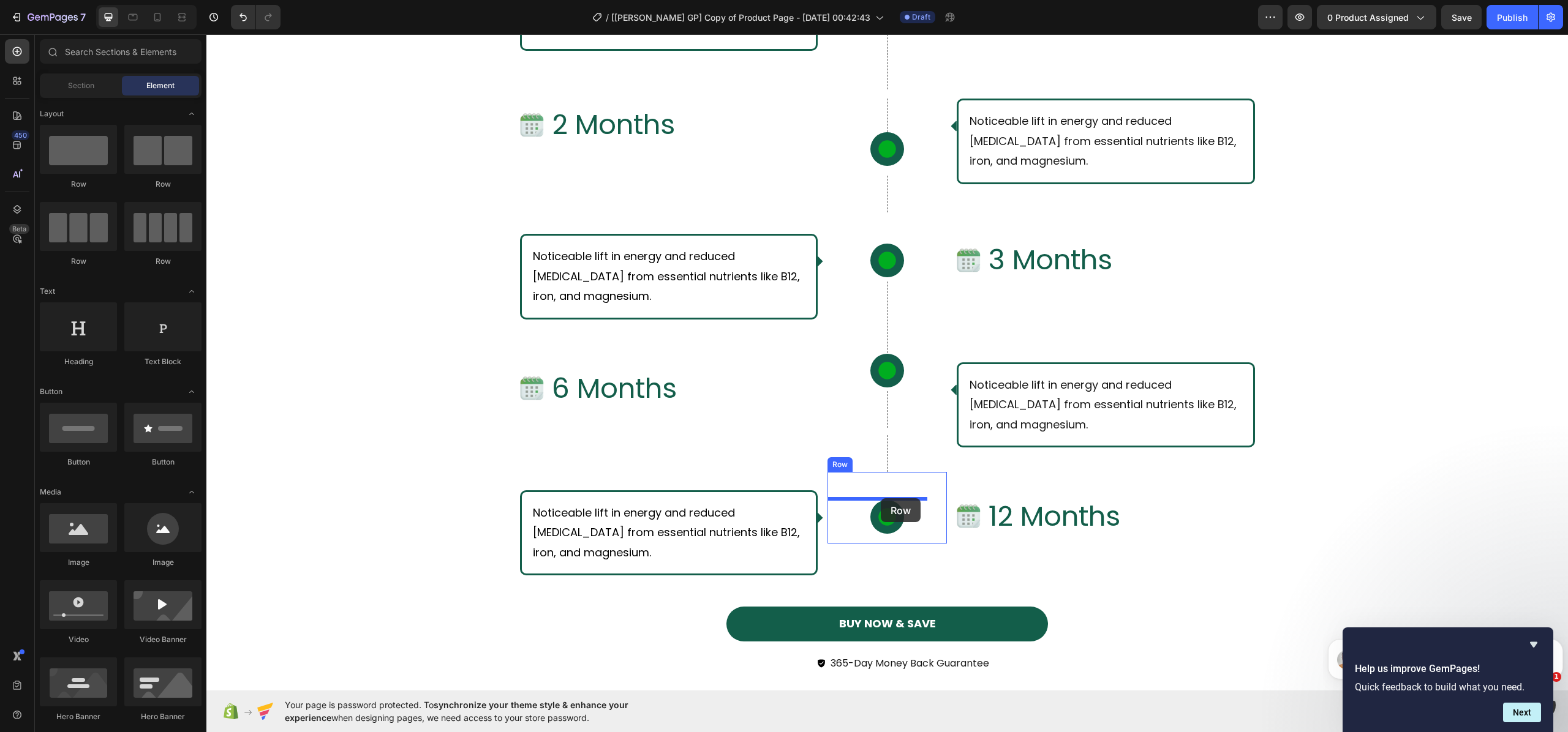
drag, startPoint x: 434, startPoint y: 318, endPoint x: 881, endPoint y: 499, distance: 482.3
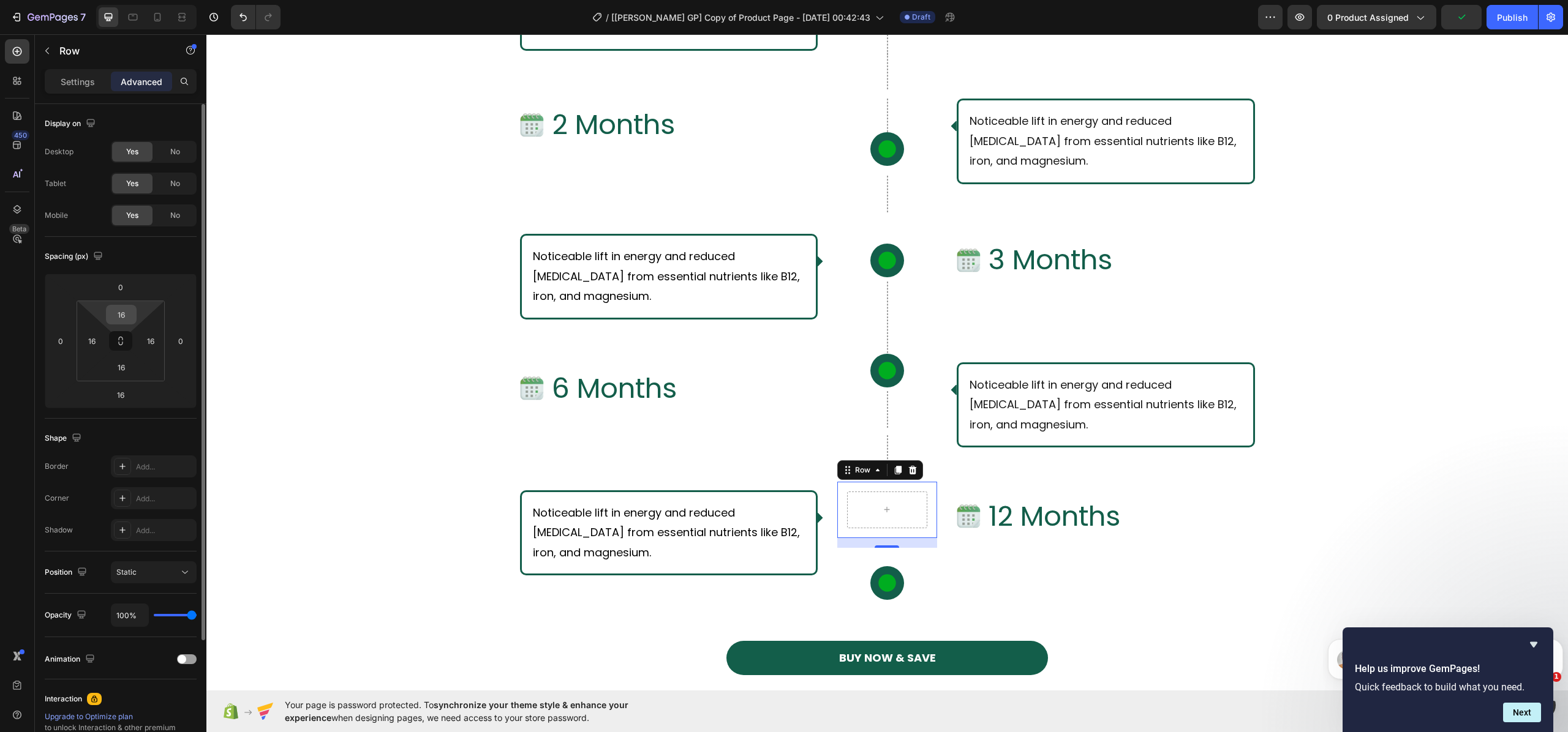
click at [124, 310] on input "16" at bounding box center [121, 314] width 25 height 18
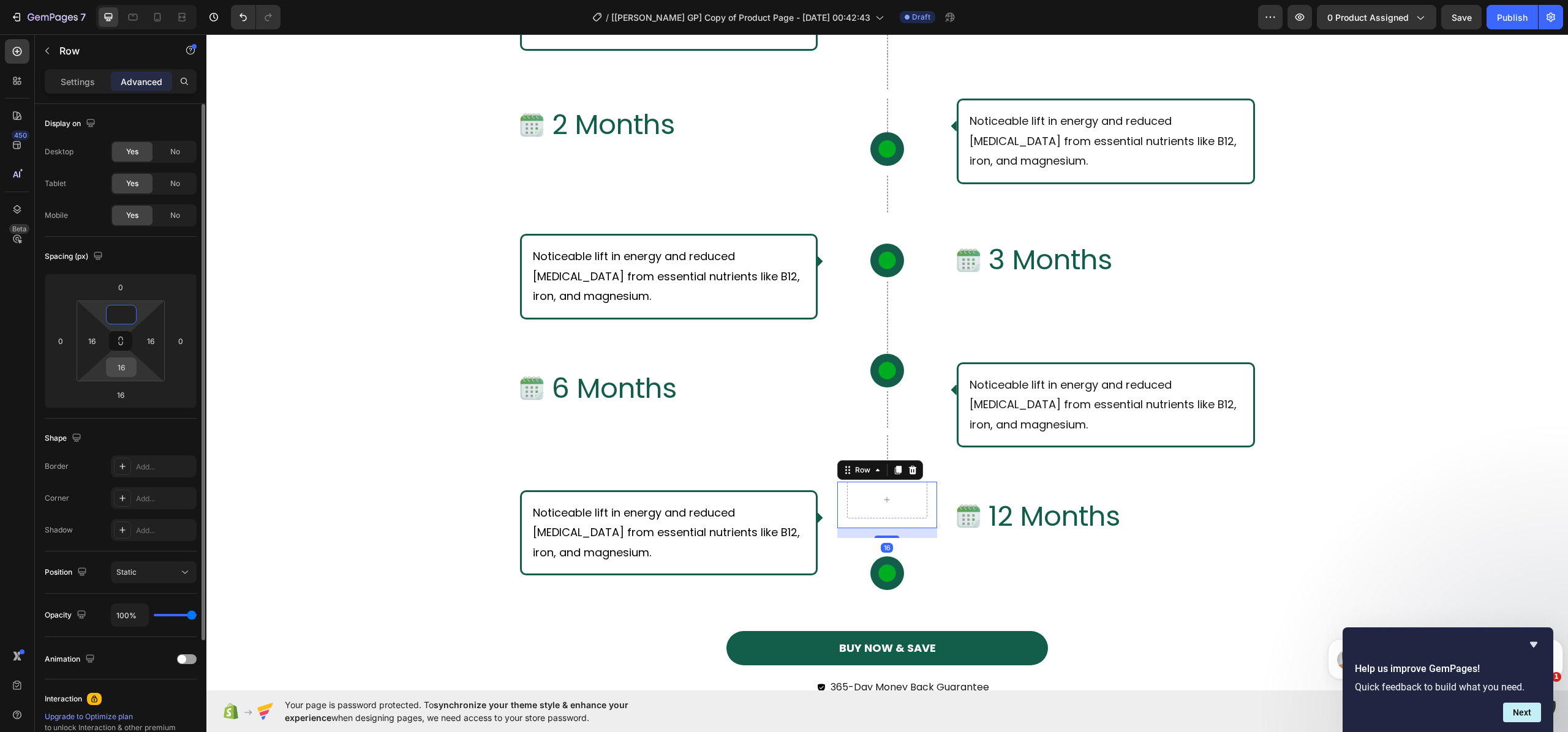
type input "0"
click at [129, 362] on input "16" at bounding box center [121, 367] width 25 height 18
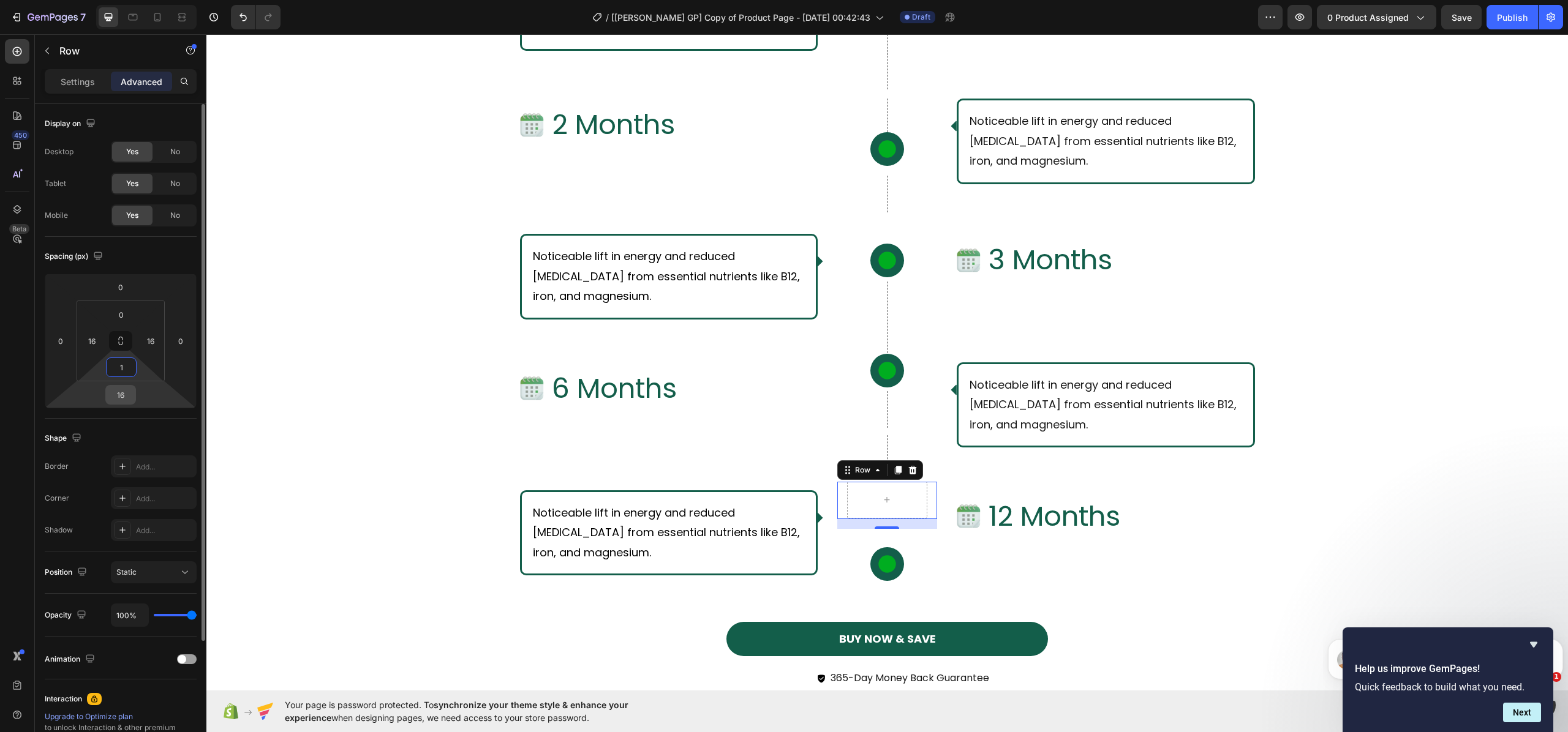
type input "1"
click at [128, 400] on input "16" at bounding box center [121, 394] width 25 height 18
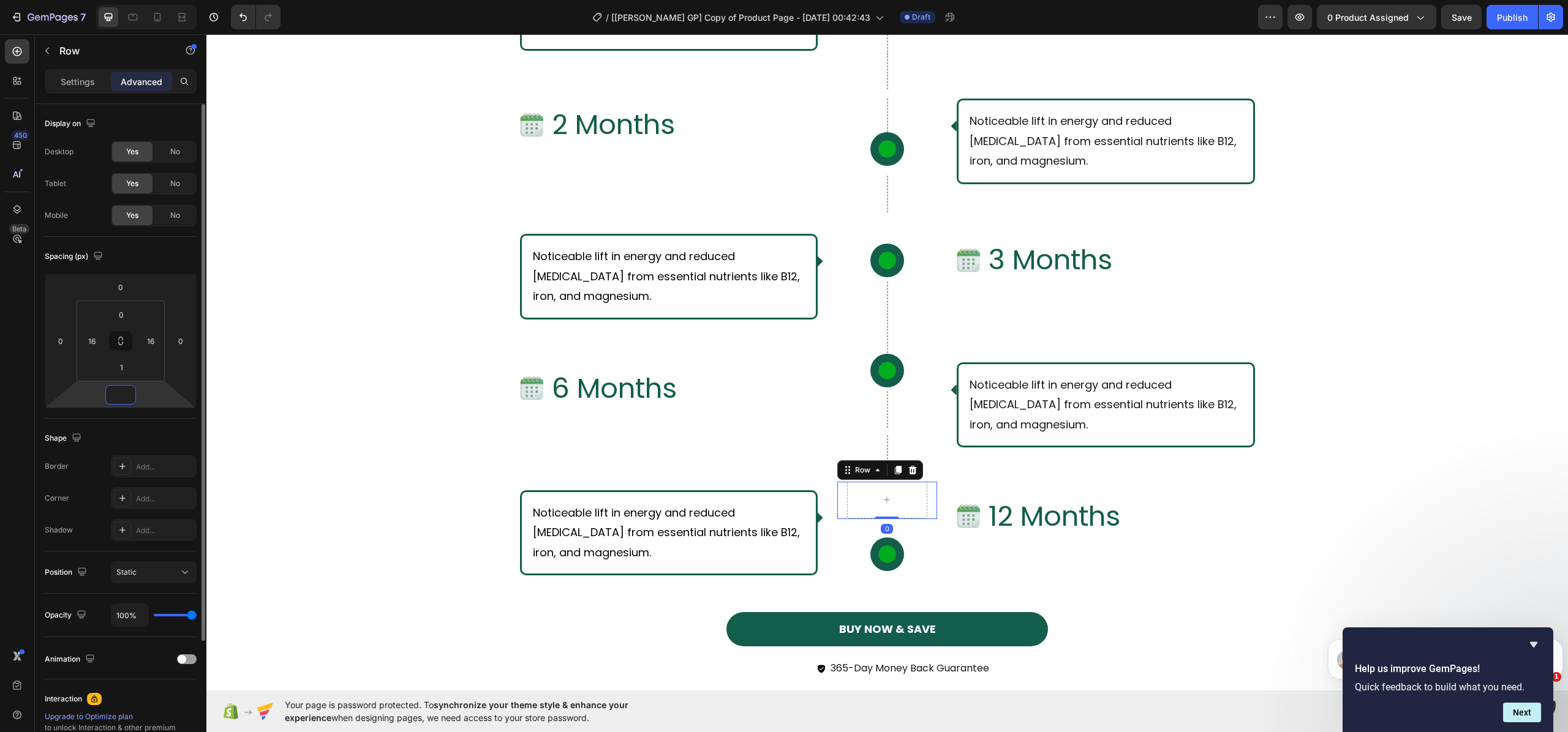
type input "0"
click at [77, 85] on p "Settings" at bounding box center [77, 81] width 34 height 13
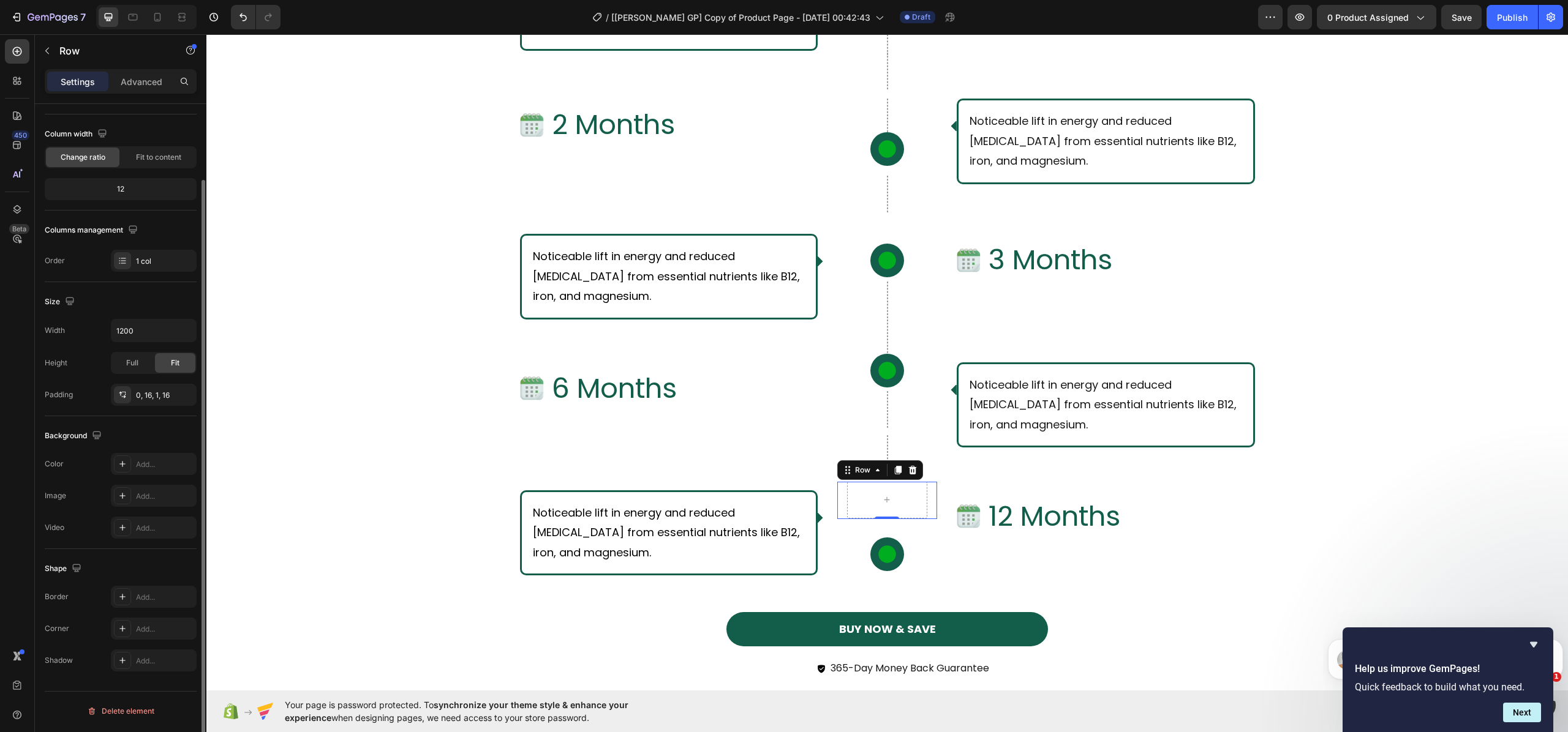
scroll to position [0, 0]
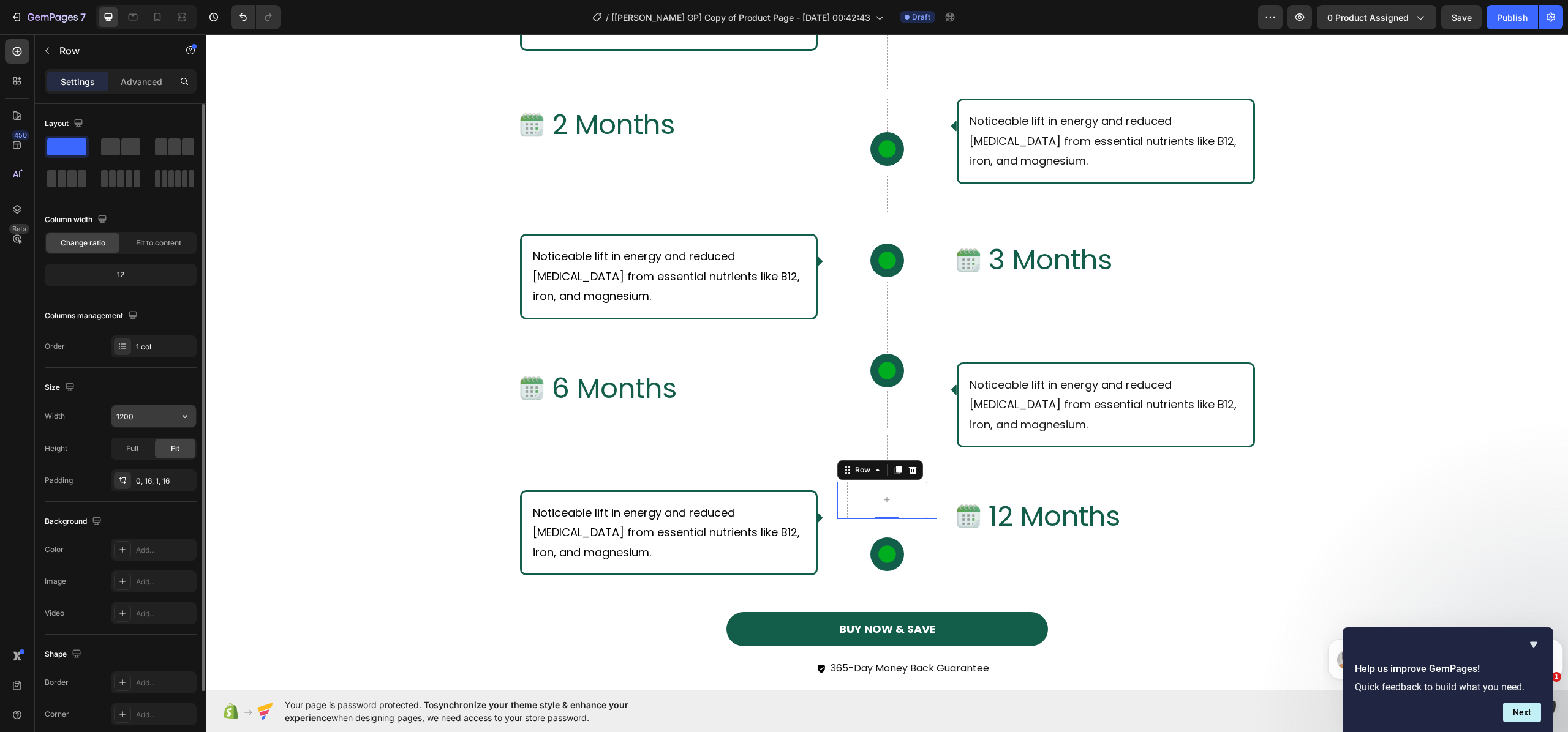
click at [135, 416] on input "1200" at bounding box center [154, 416] width 85 height 22
type input "1"
click at [1354, 503] on div "What Should I Expect From Consistent Use of [PERSON_NAME]? Text Block Row Row I…" at bounding box center [887, 206] width 1362 height 994
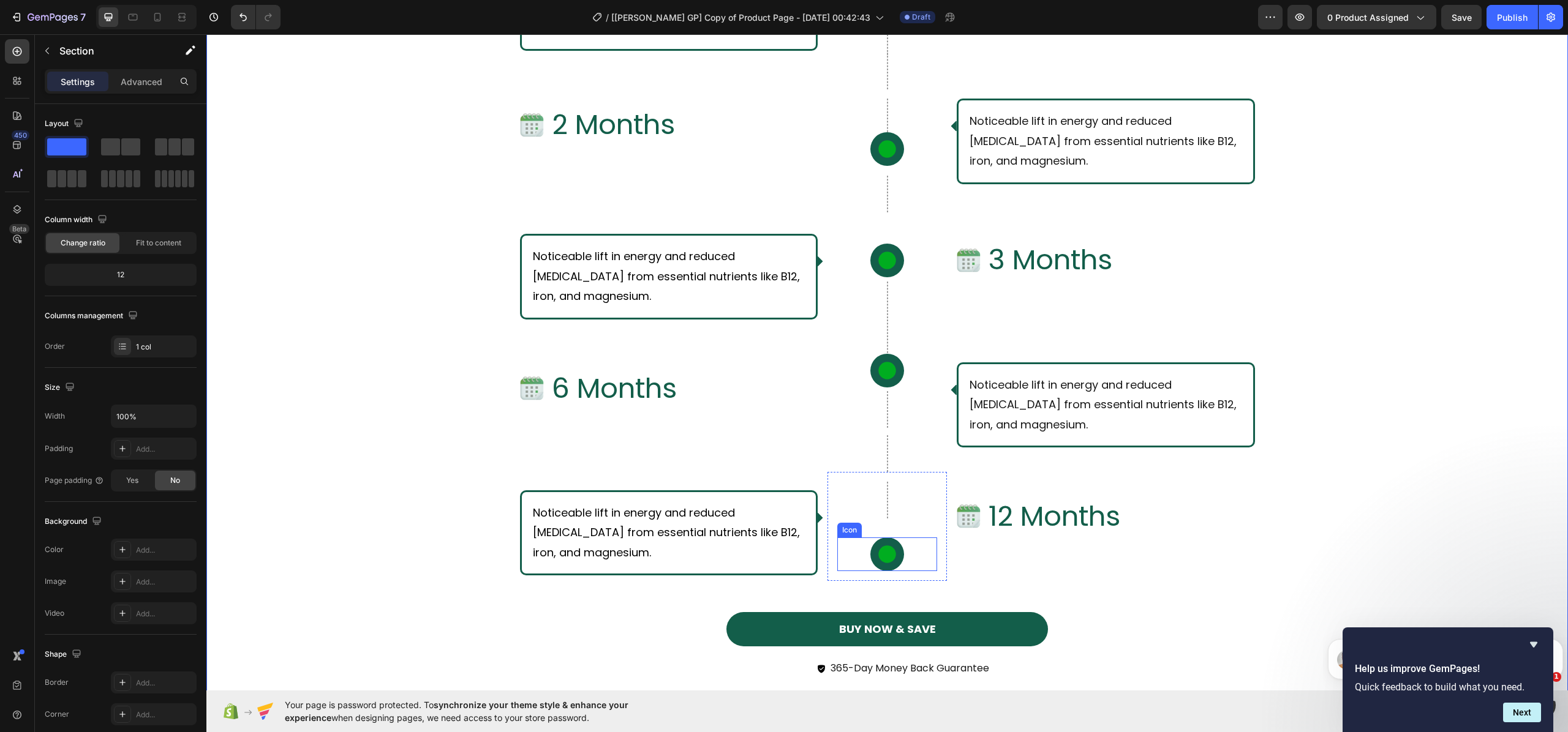
click at [885, 548] on icon at bounding box center [887, 554] width 17 height 17
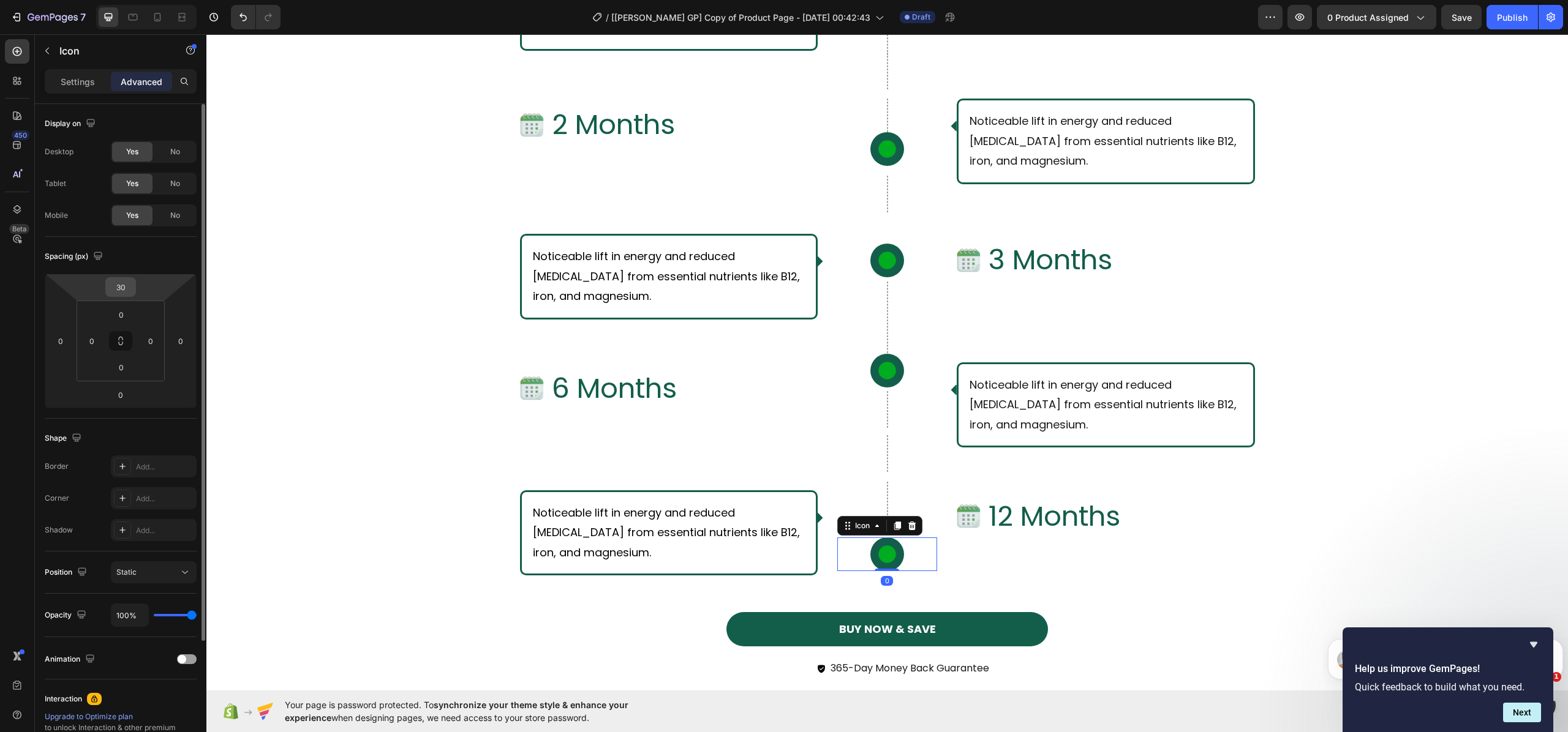
click at [135, 282] on div "30" at bounding box center [121, 287] width 31 height 19
click at [125, 284] on input "30" at bounding box center [121, 287] width 25 height 18
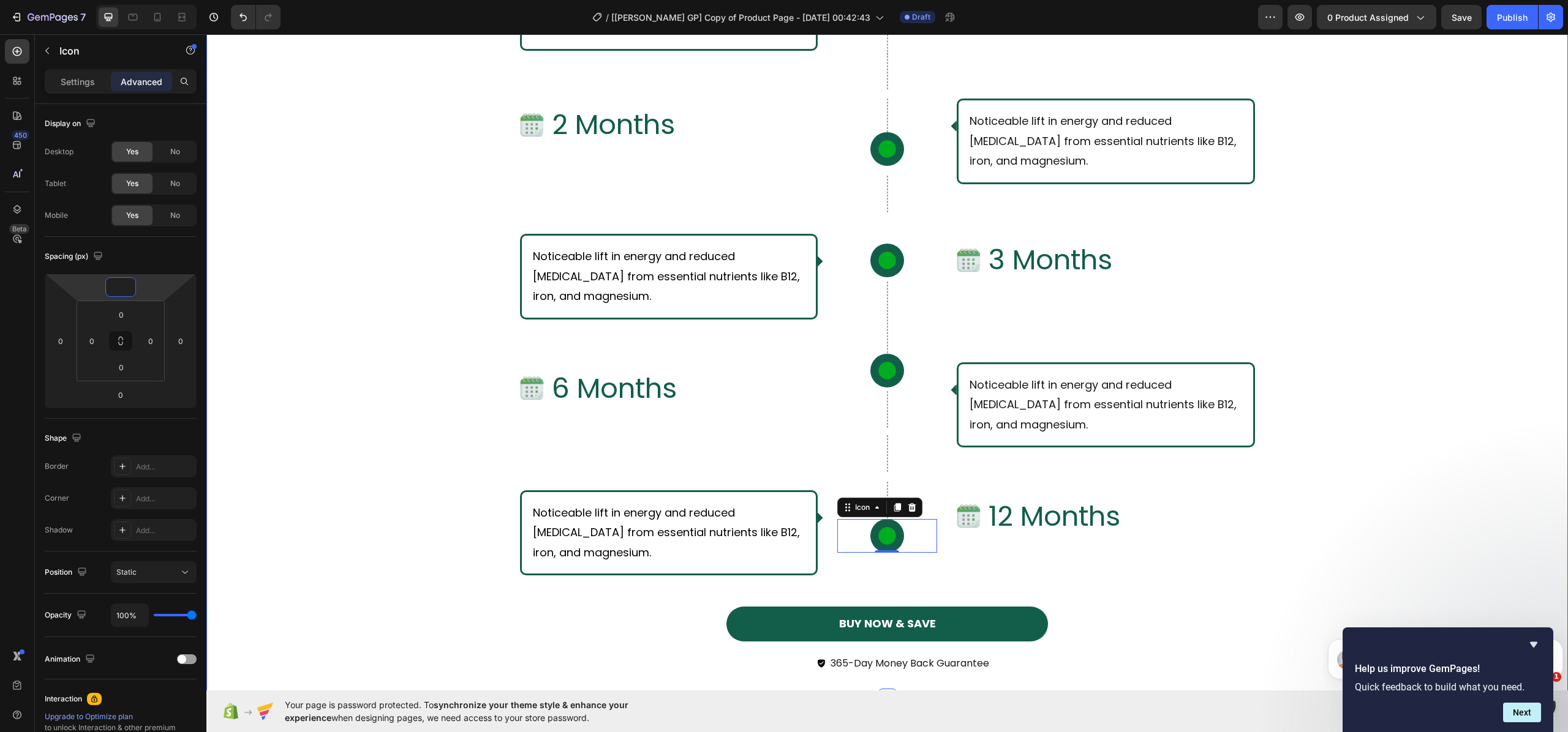
click at [1475, 447] on div "What Should I Expect From Consistent Use of [PERSON_NAME]? Text Block Row Row I…" at bounding box center [887, 204] width 1362 height 989
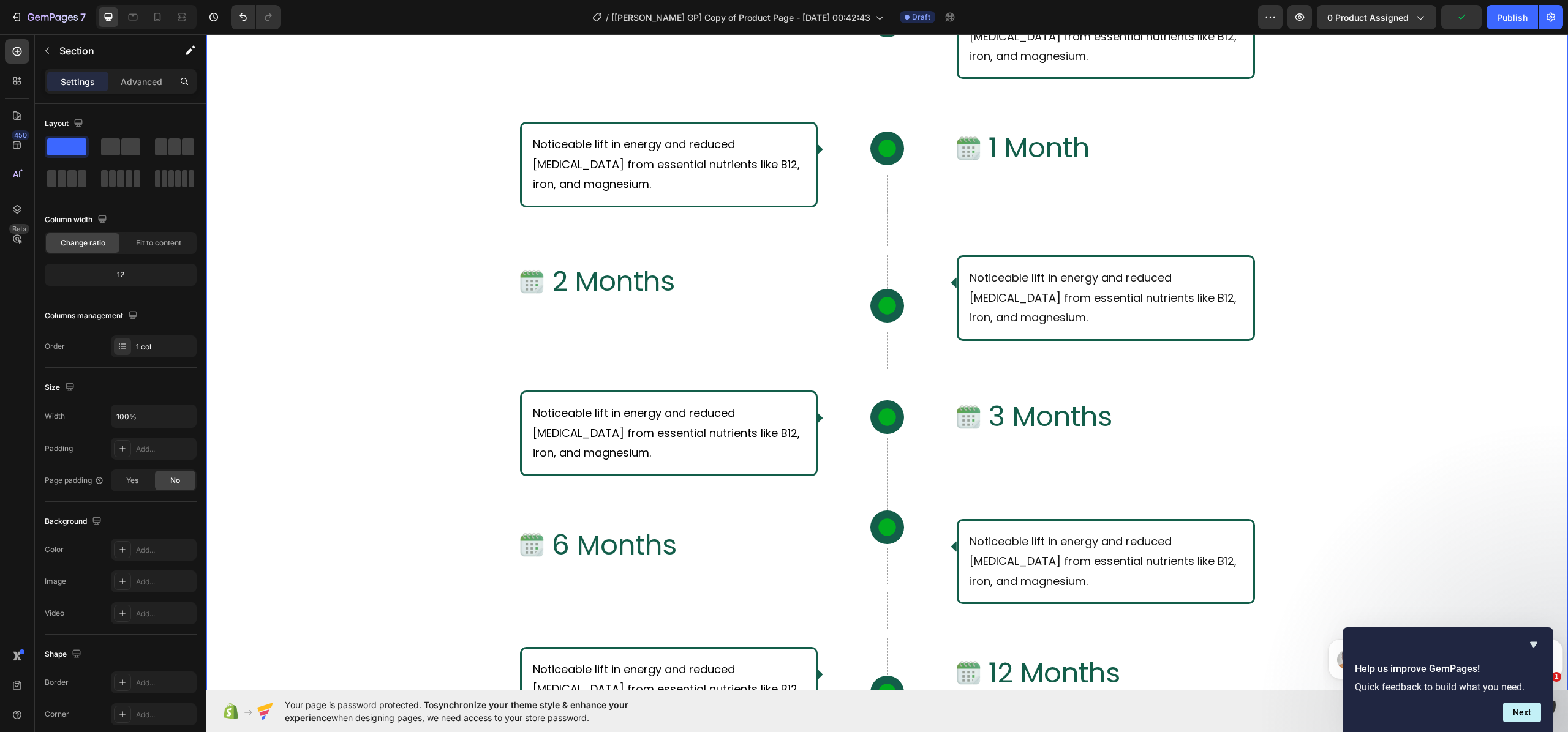
scroll to position [4728, 0]
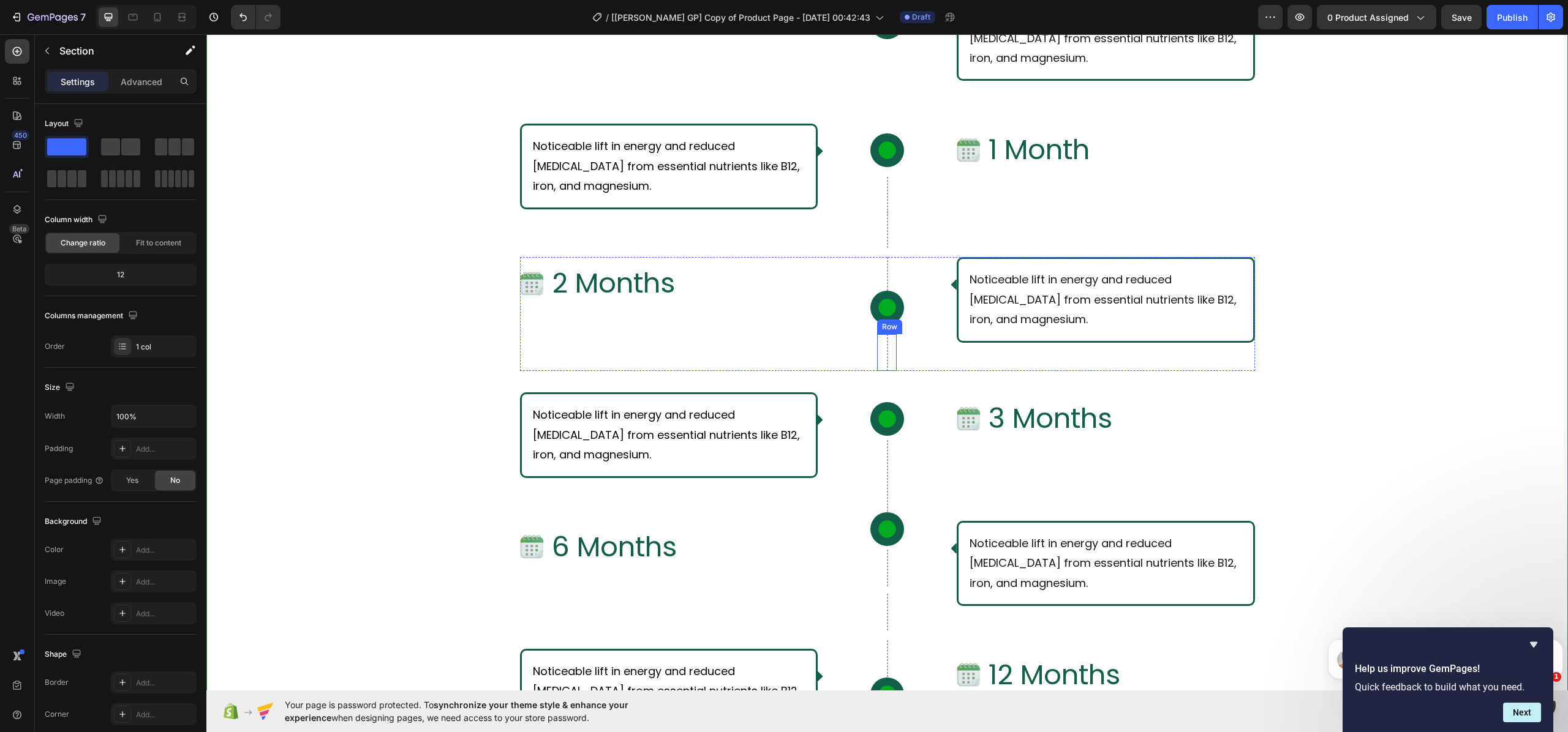
click at [883, 359] on div "Row" at bounding box center [887, 353] width 19 height 37
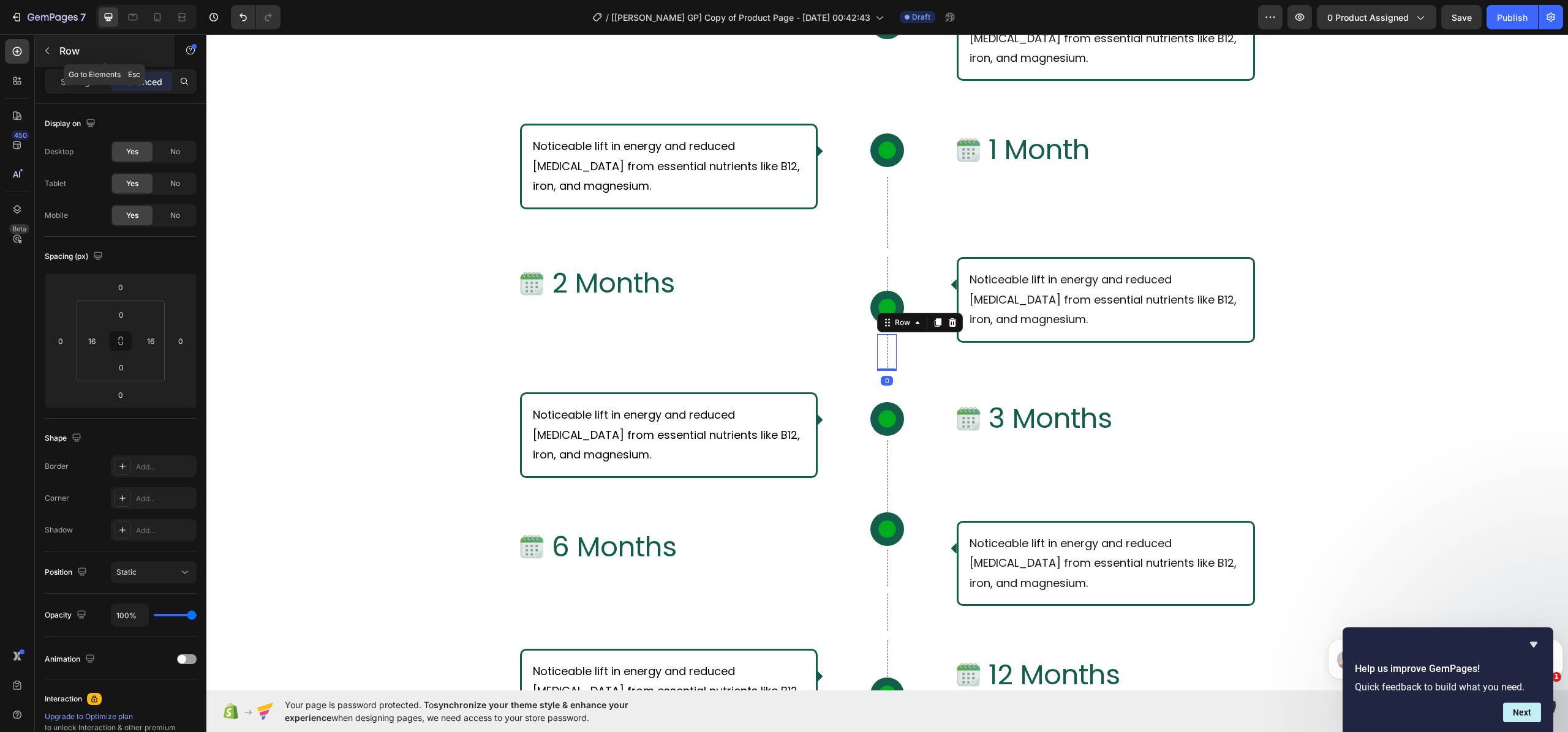
click at [50, 52] on icon "button" at bounding box center [47, 51] width 10 height 10
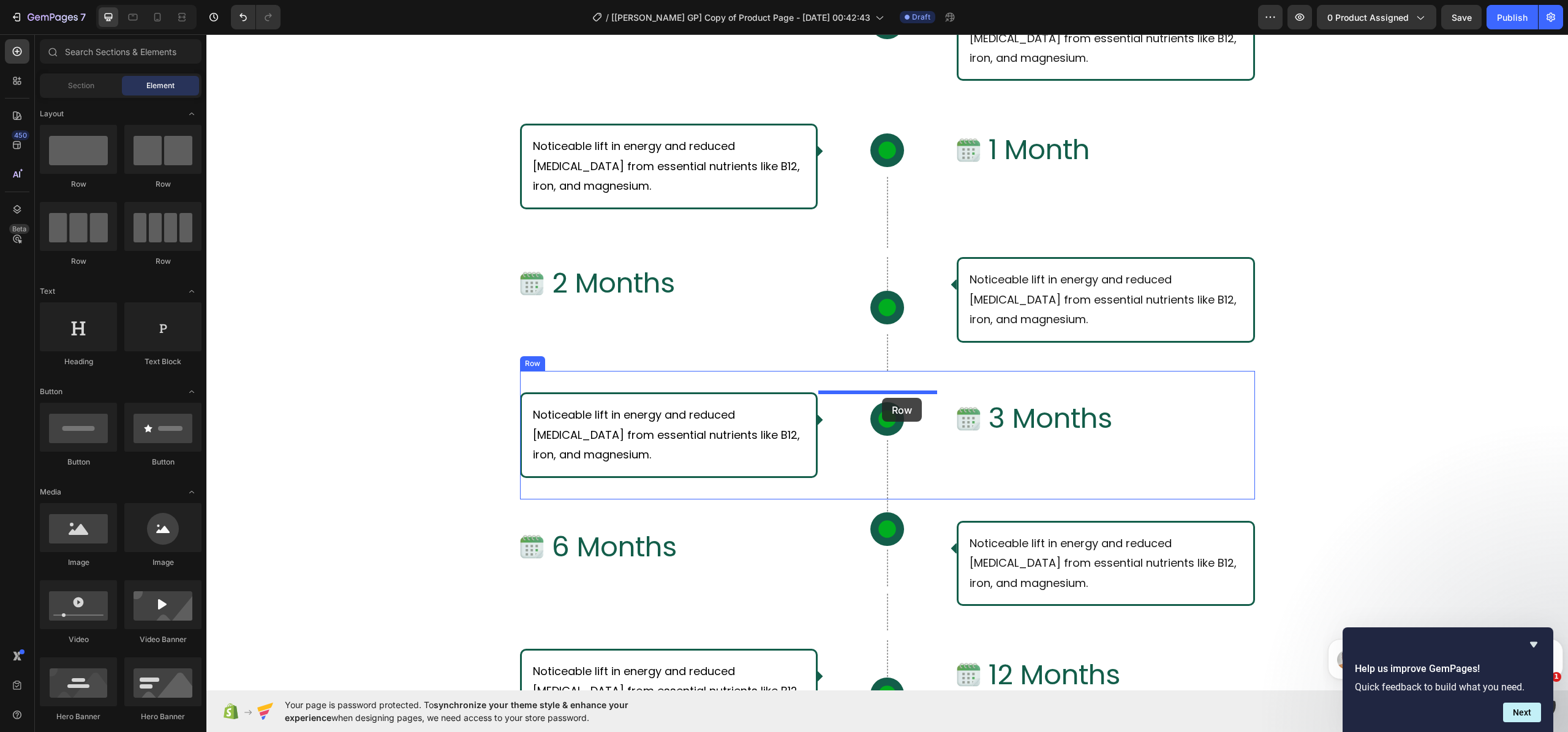
drag, startPoint x: 294, startPoint y: 197, endPoint x: 882, endPoint y: 398, distance: 621.4
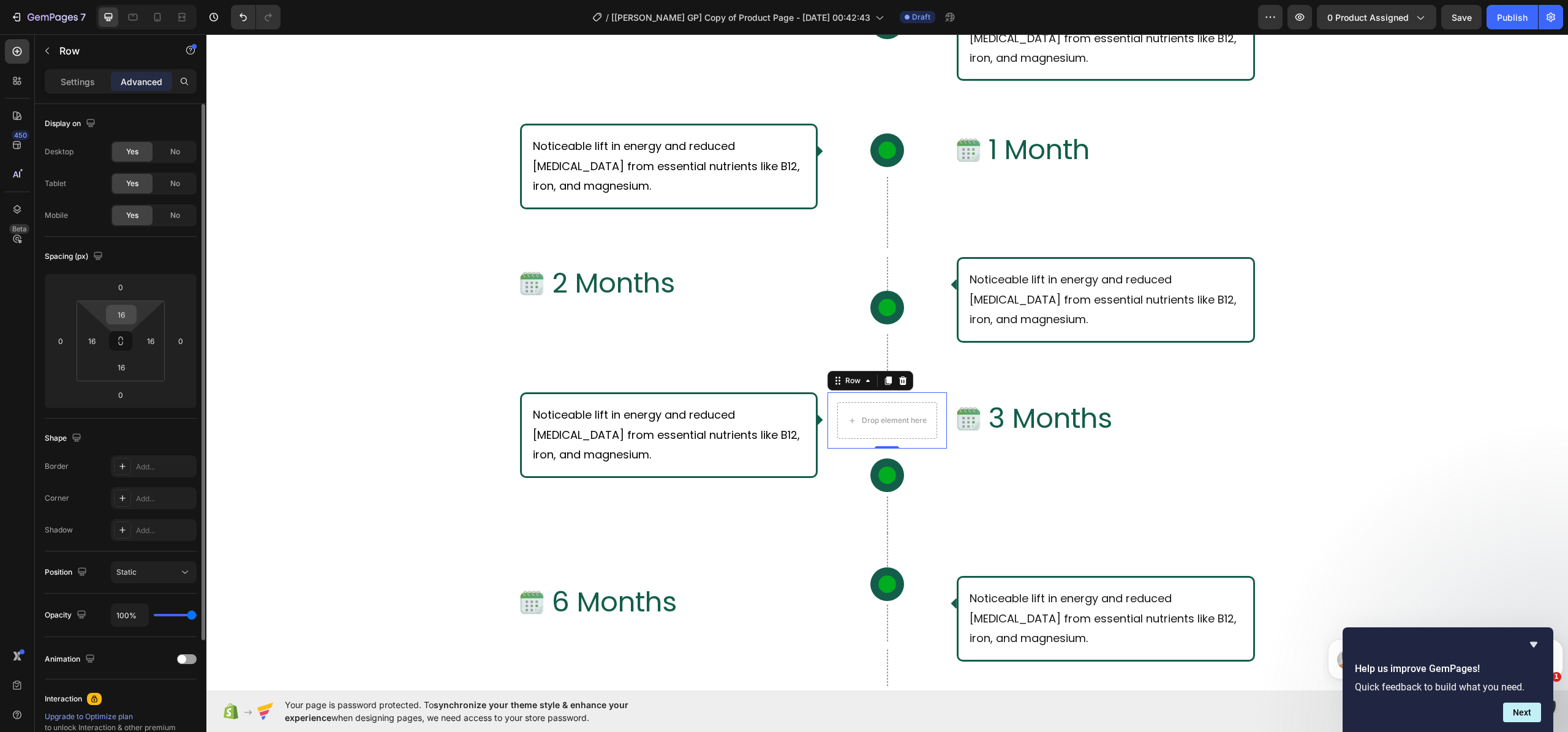
click at [123, 308] on input "16" at bounding box center [121, 314] width 25 height 18
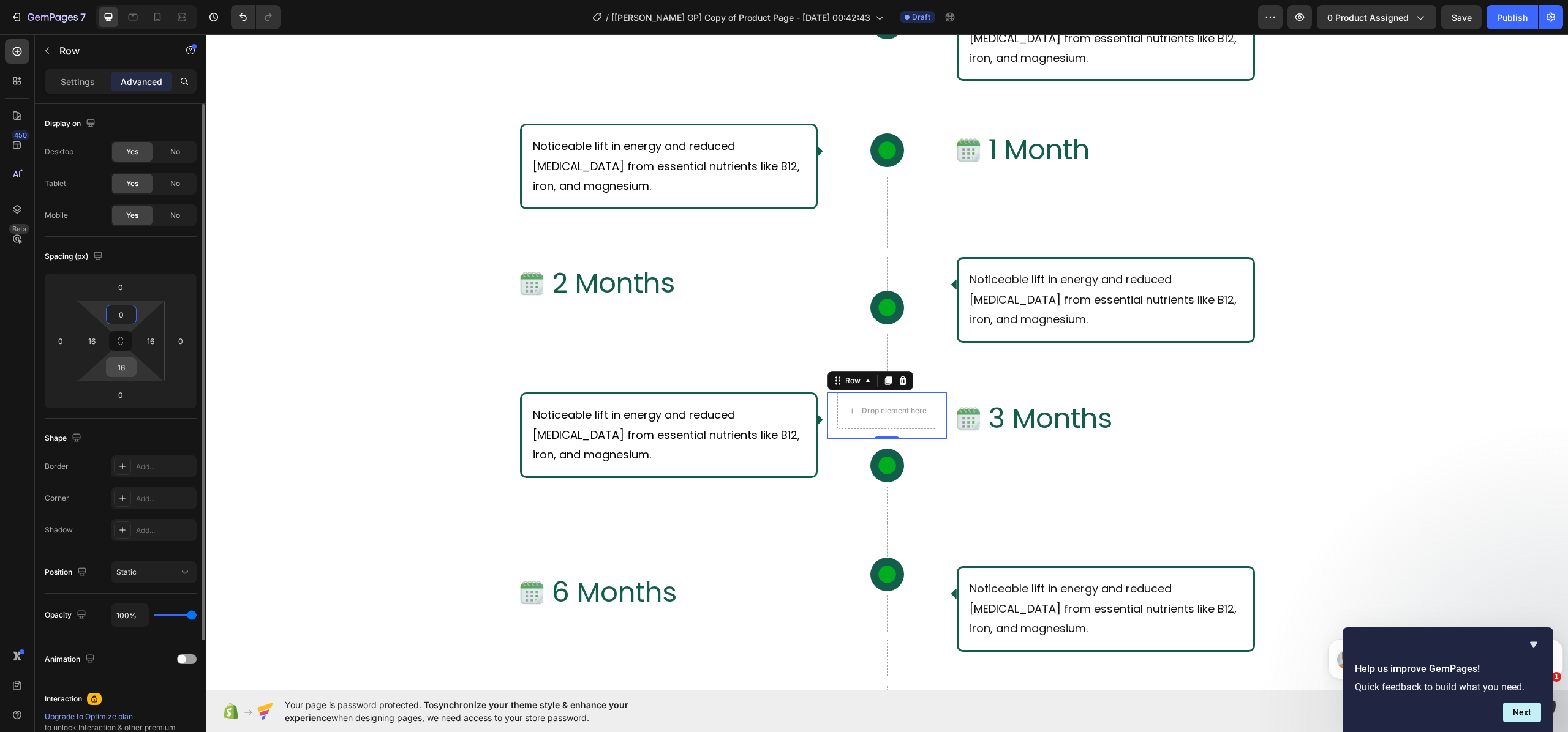
type input "0"
click at [130, 362] on input "16" at bounding box center [121, 367] width 25 height 18
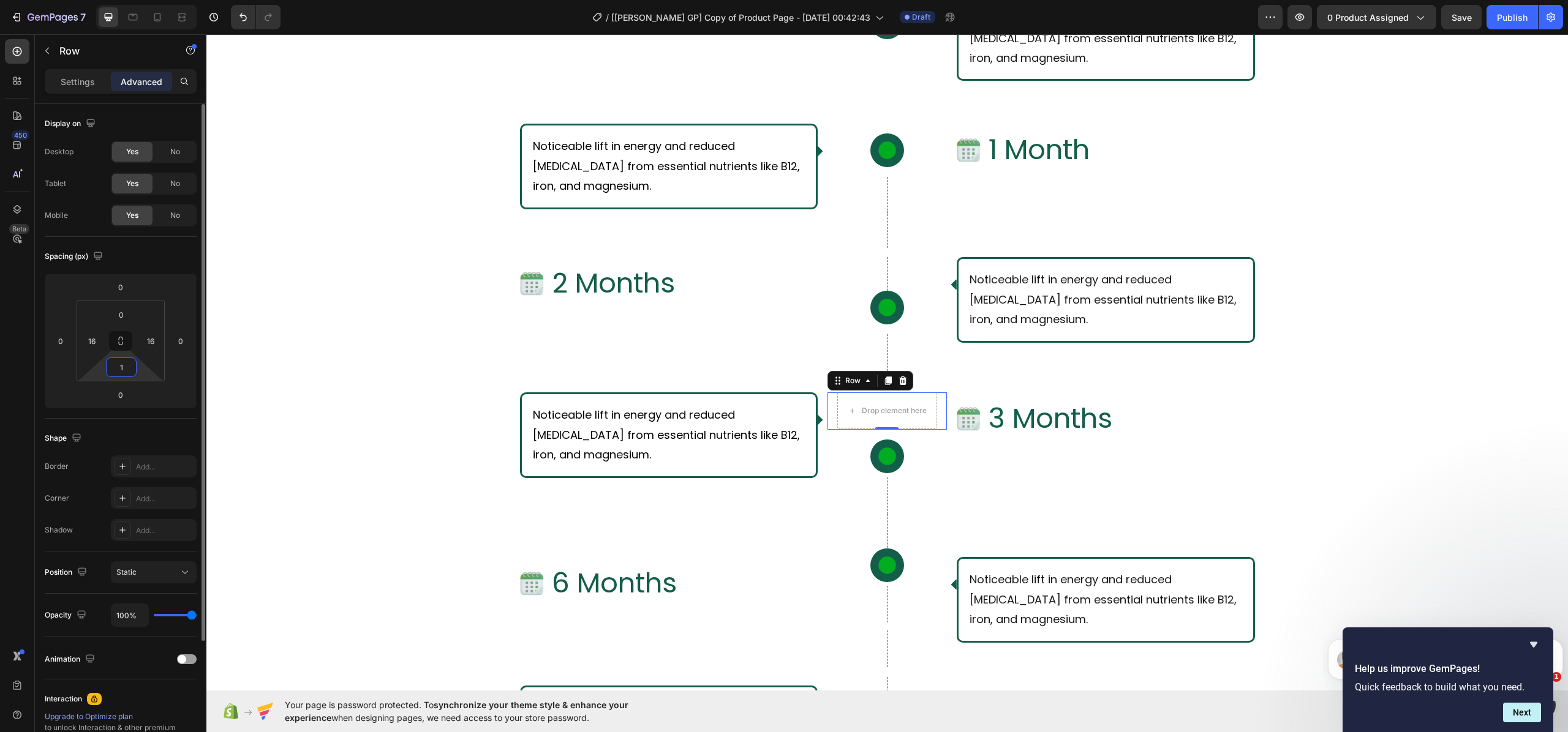
type input "0"
click at [67, 84] on p "Settings" at bounding box center [77, 81] width 34 height 13
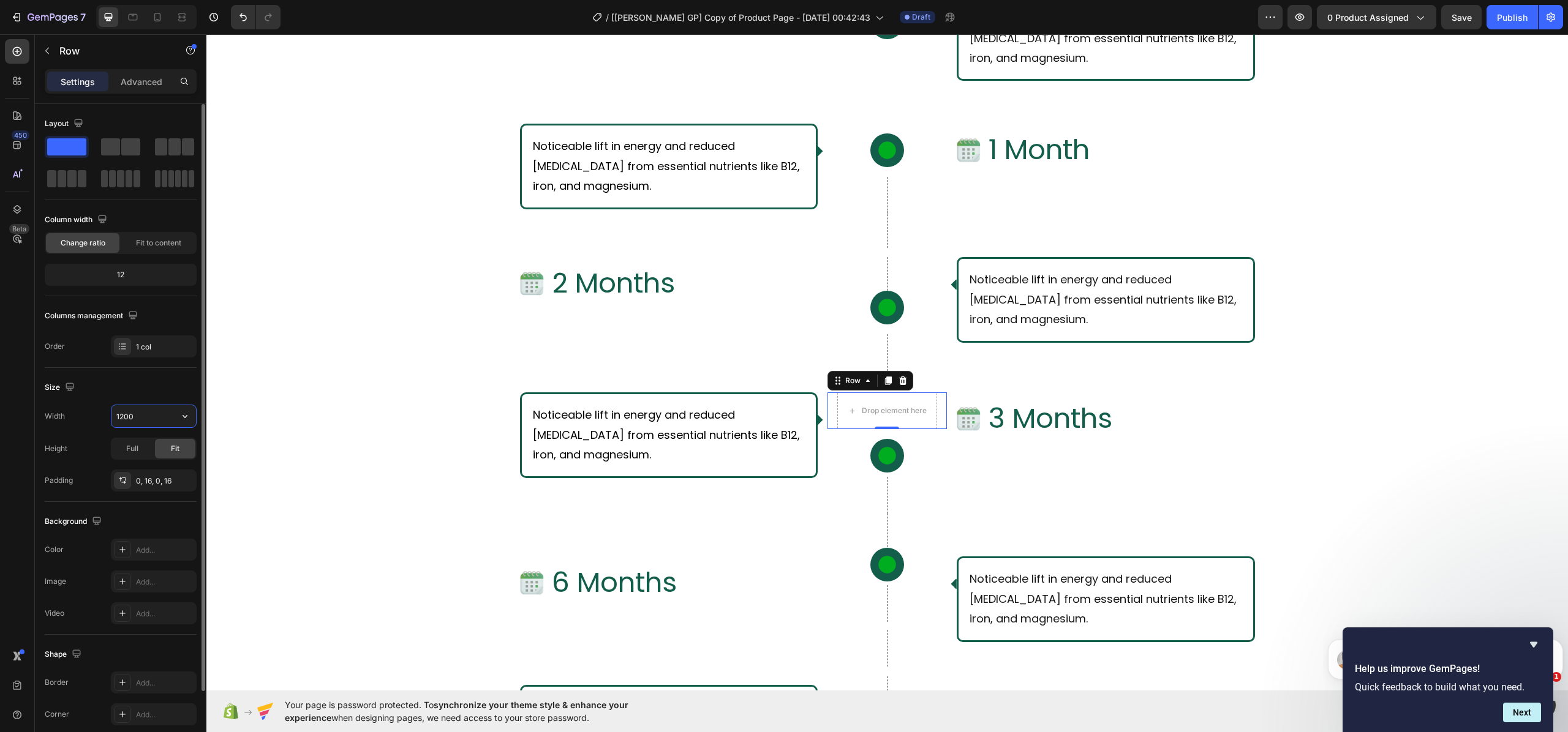
click at [169, 415] on input "1200" at bounding box center [154, 416] width 85 height 22
type input "1"
click at [354, 408] on div "What Should I Expect From Consistent Use of [PERSON_NAME]? Text Block Row Row I…" at bounding box center [887, 381] width 1362 height 1025
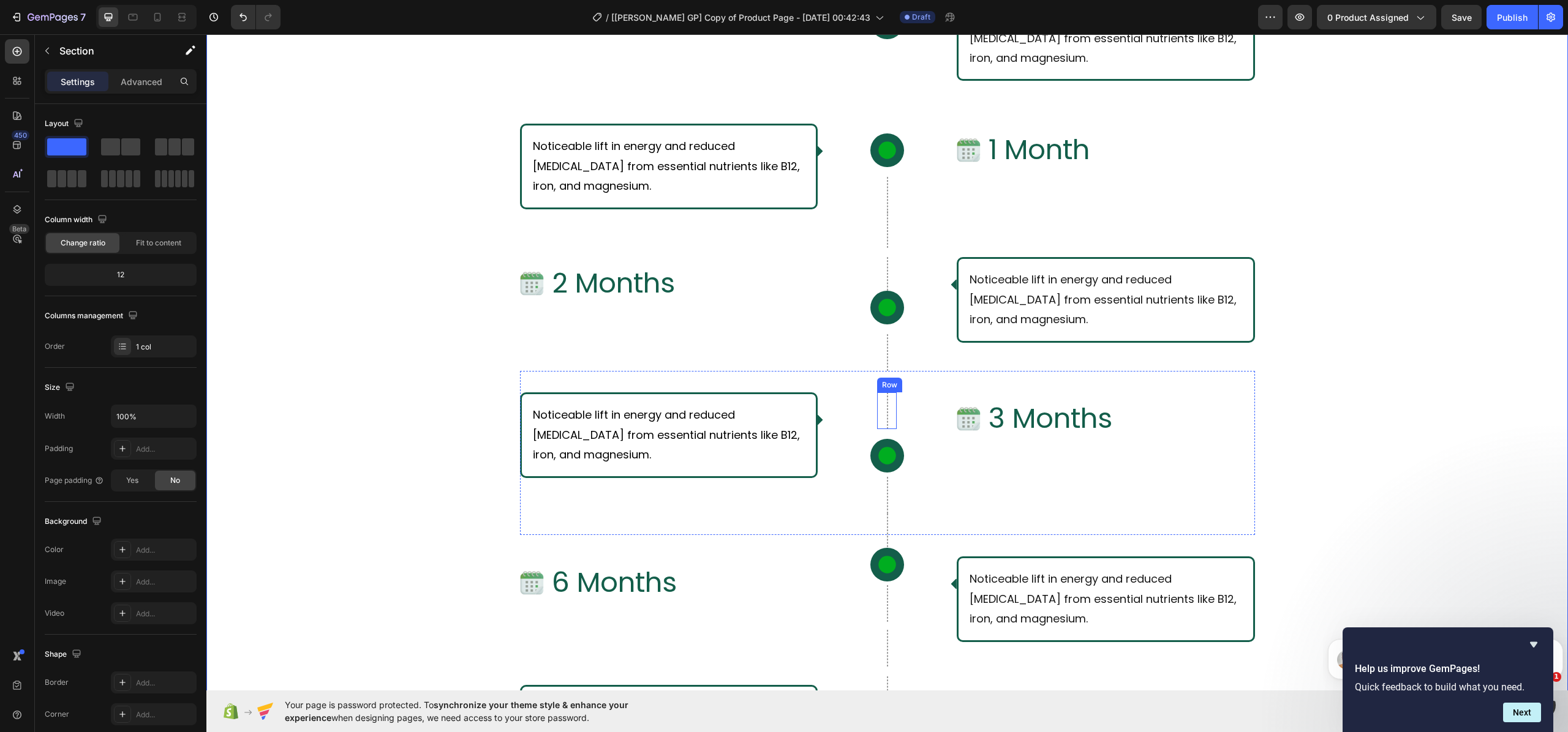
click at [887, 412] on div at bounding box center [888, 411] width 1 height 37
click at [123, 86] on p "Advanced" at bounding box center [142, 81] width 42 height 13
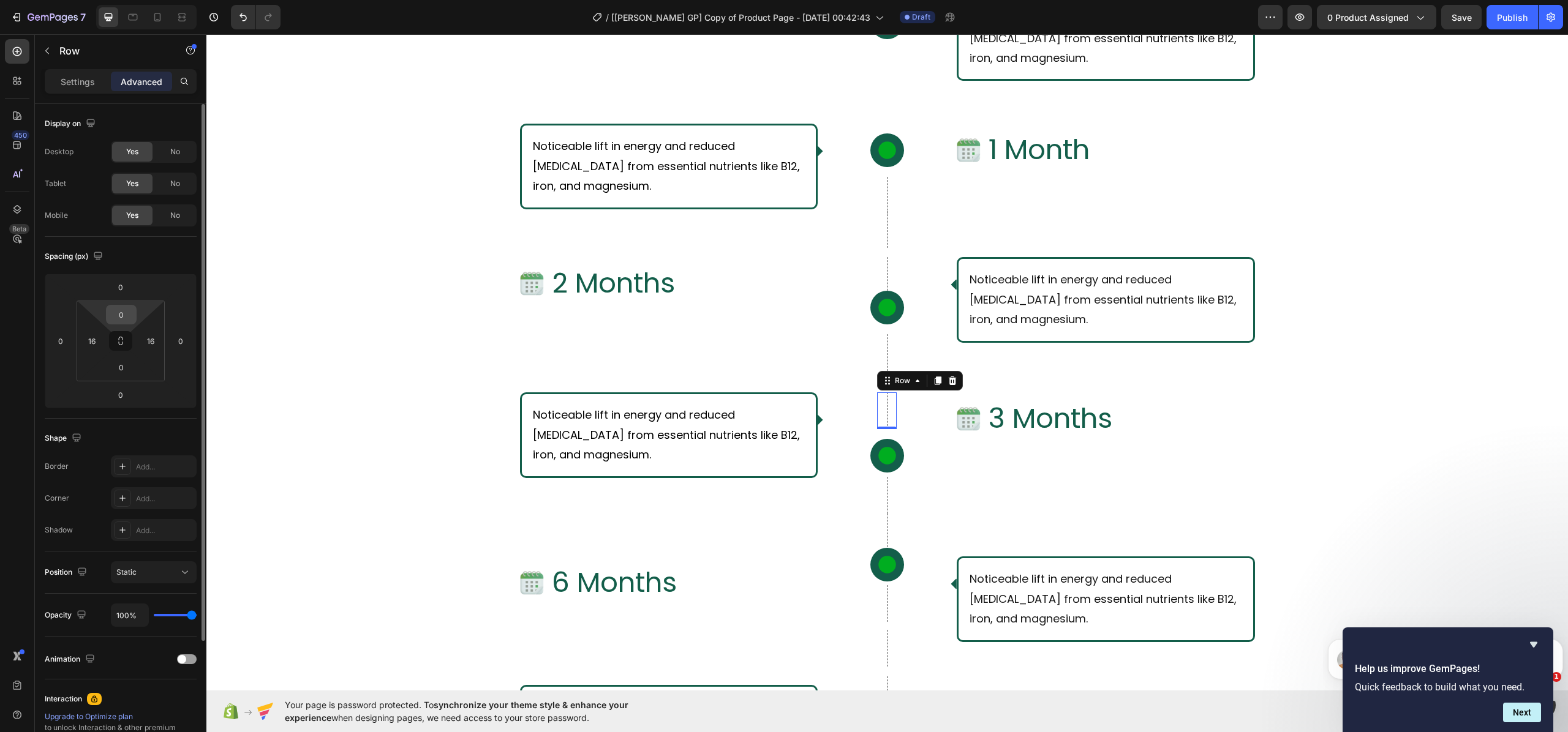
click at [126, 318] on input "0" at bounding box center [121, 314] width 25 height 18
click at [123, 289] on input "0" at bounding box center [121, 287] width 25 height 18
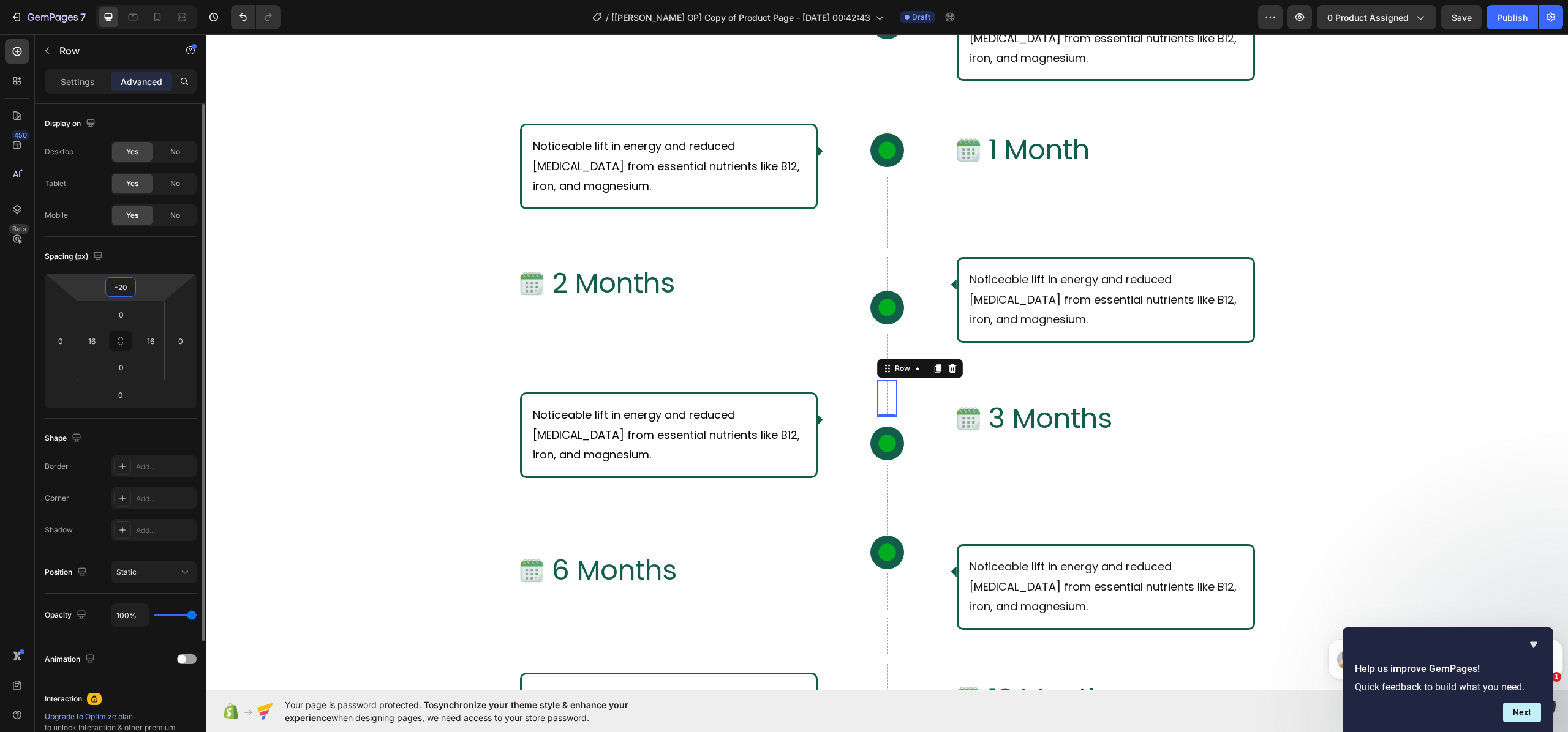
type input "-2"
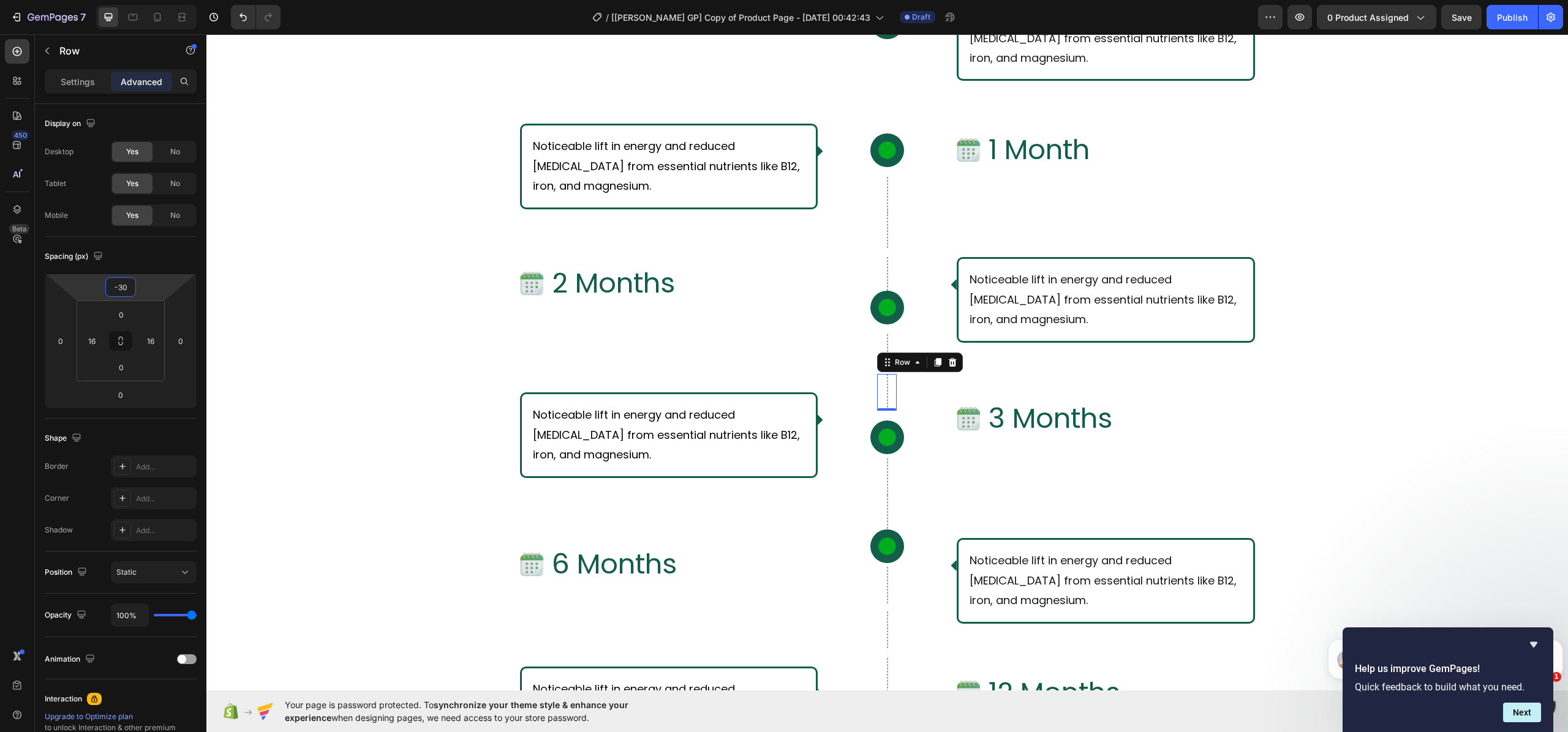
type input "-30"
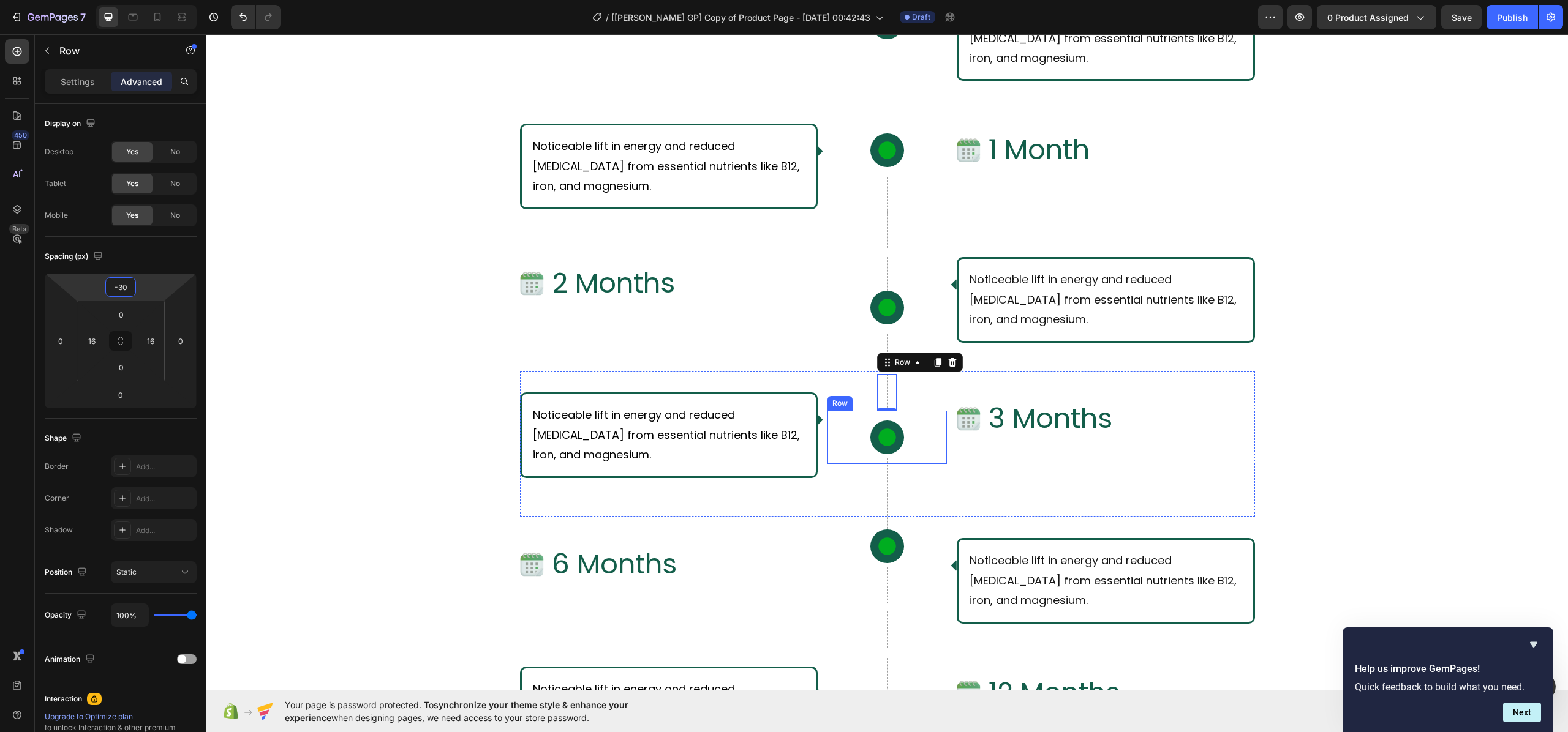
click at [832, 456] on div "Icon Row" at bounding box center [887, 437] width 119 height 53
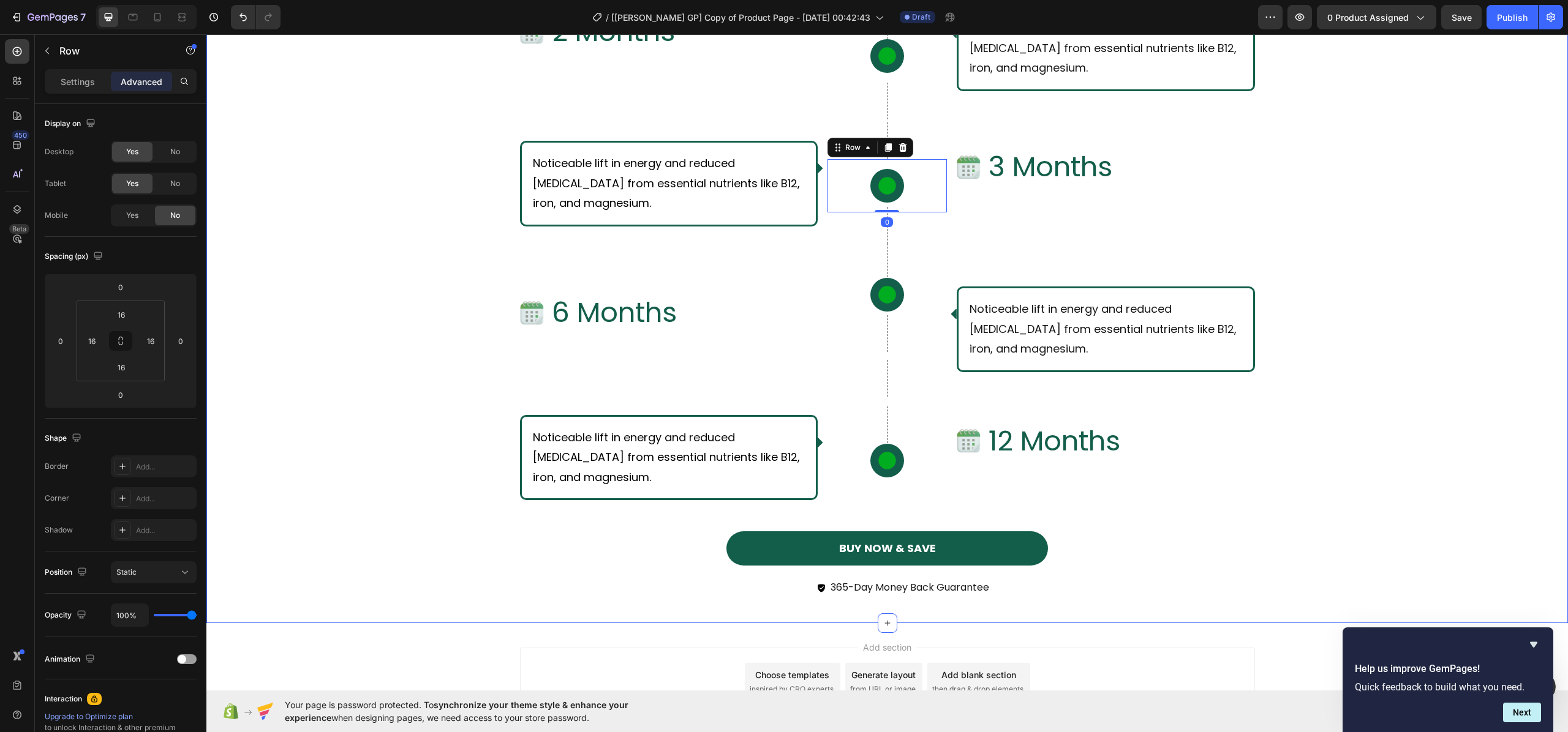
scroll to position [5011, 0]
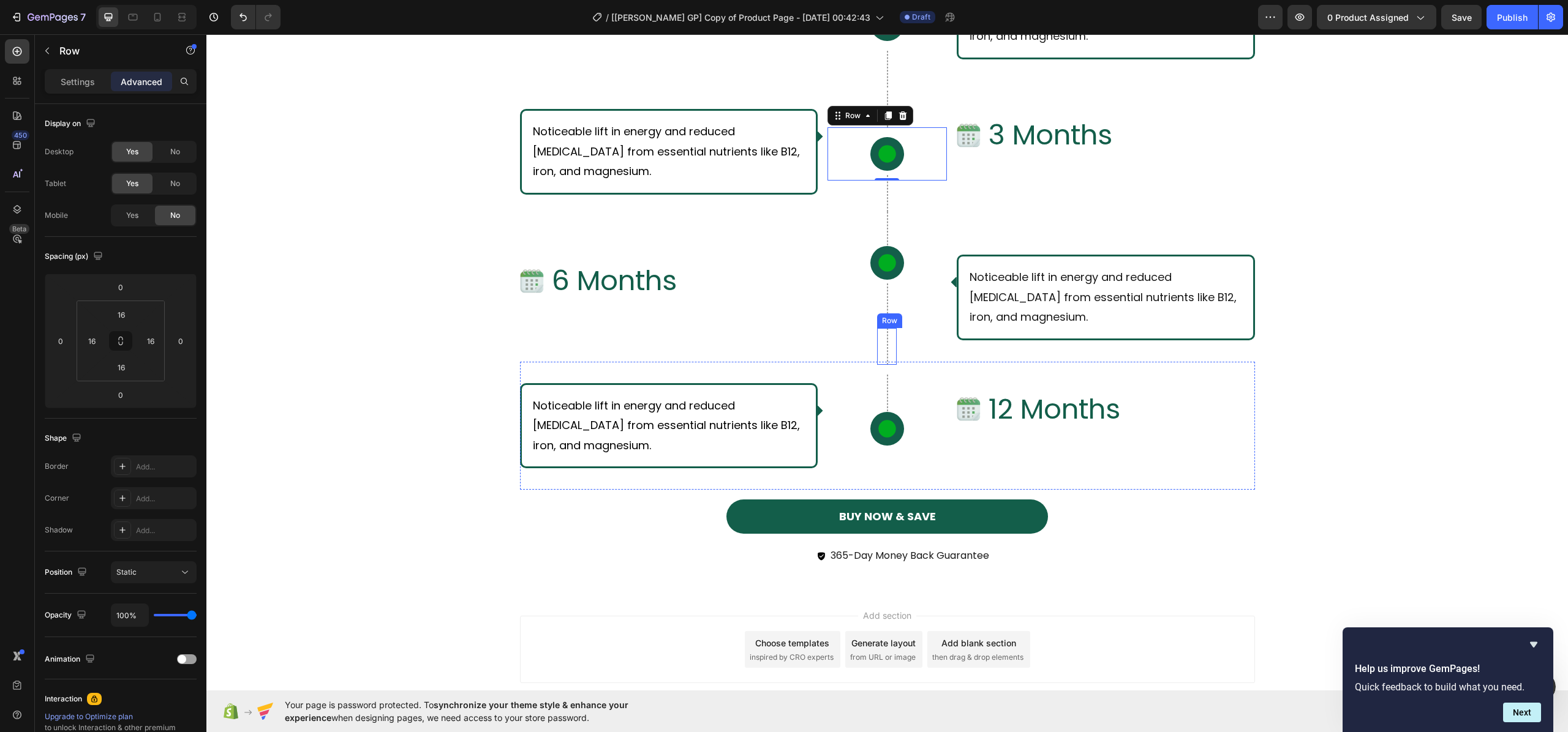
click at [887, 336] on div at bounding box center [888, 347] width 1 height 37
click at [1013, 175] on div "Image 3 Months Text Block Row" at bounding box center [1106, 160] width 298 height 103
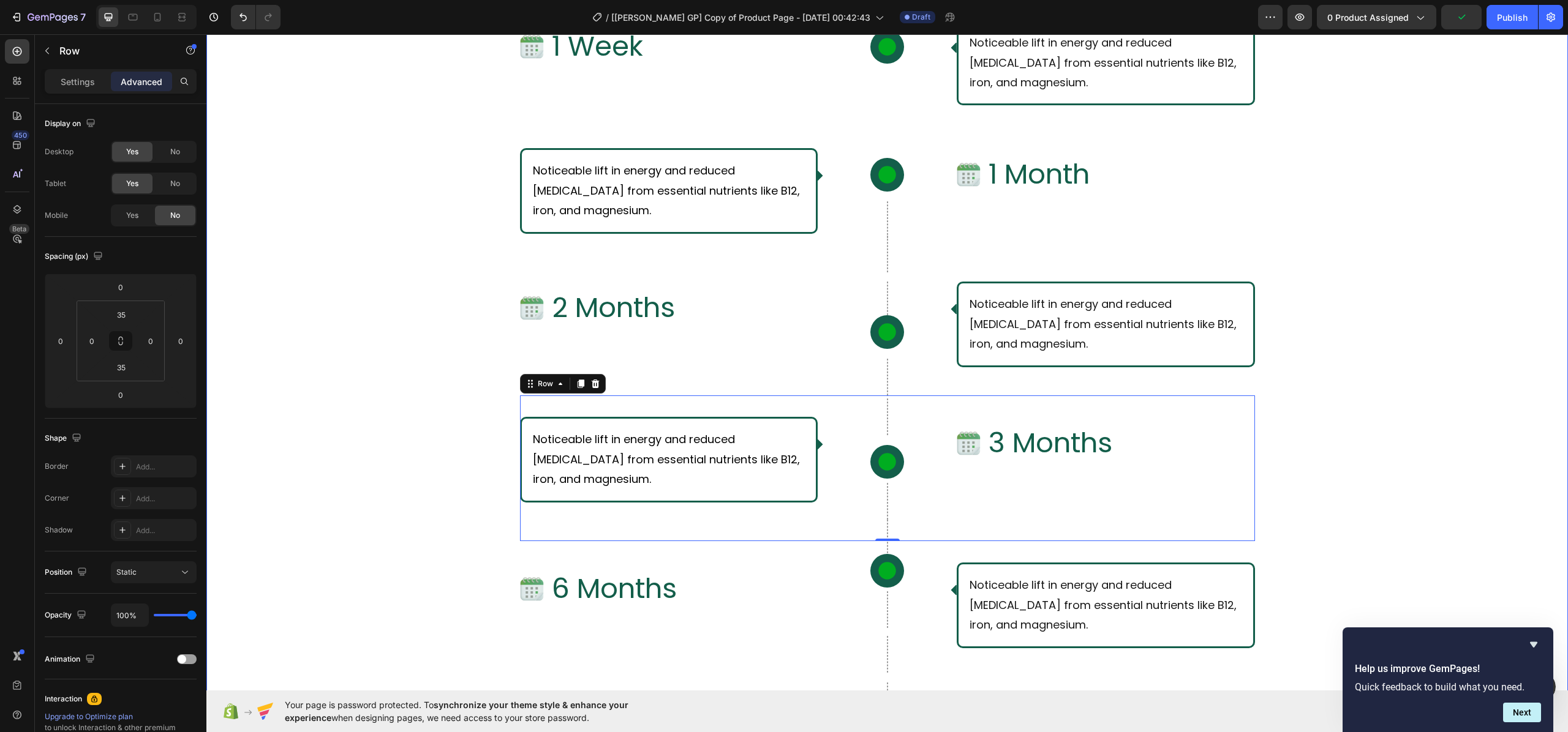
click at [1391, 310] on div "What Should I Expect From Consistent Use of [PERSON_NAME]? Text Block Row Row I…" at bounding box center [887, 396] width 1362 height 1007
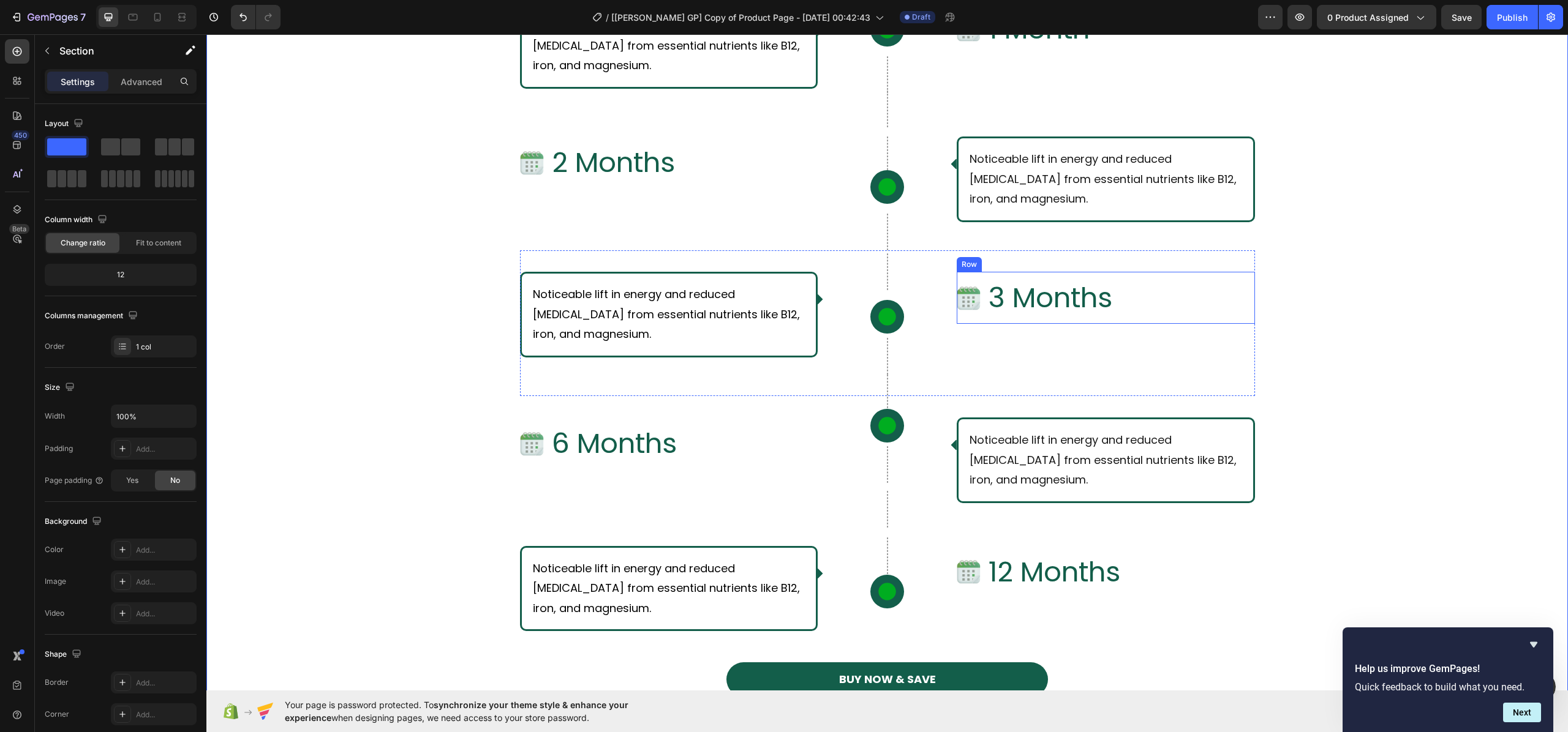
scroll to position [4936, 0]
